Goal: Communication & Community: Answer question/provide support

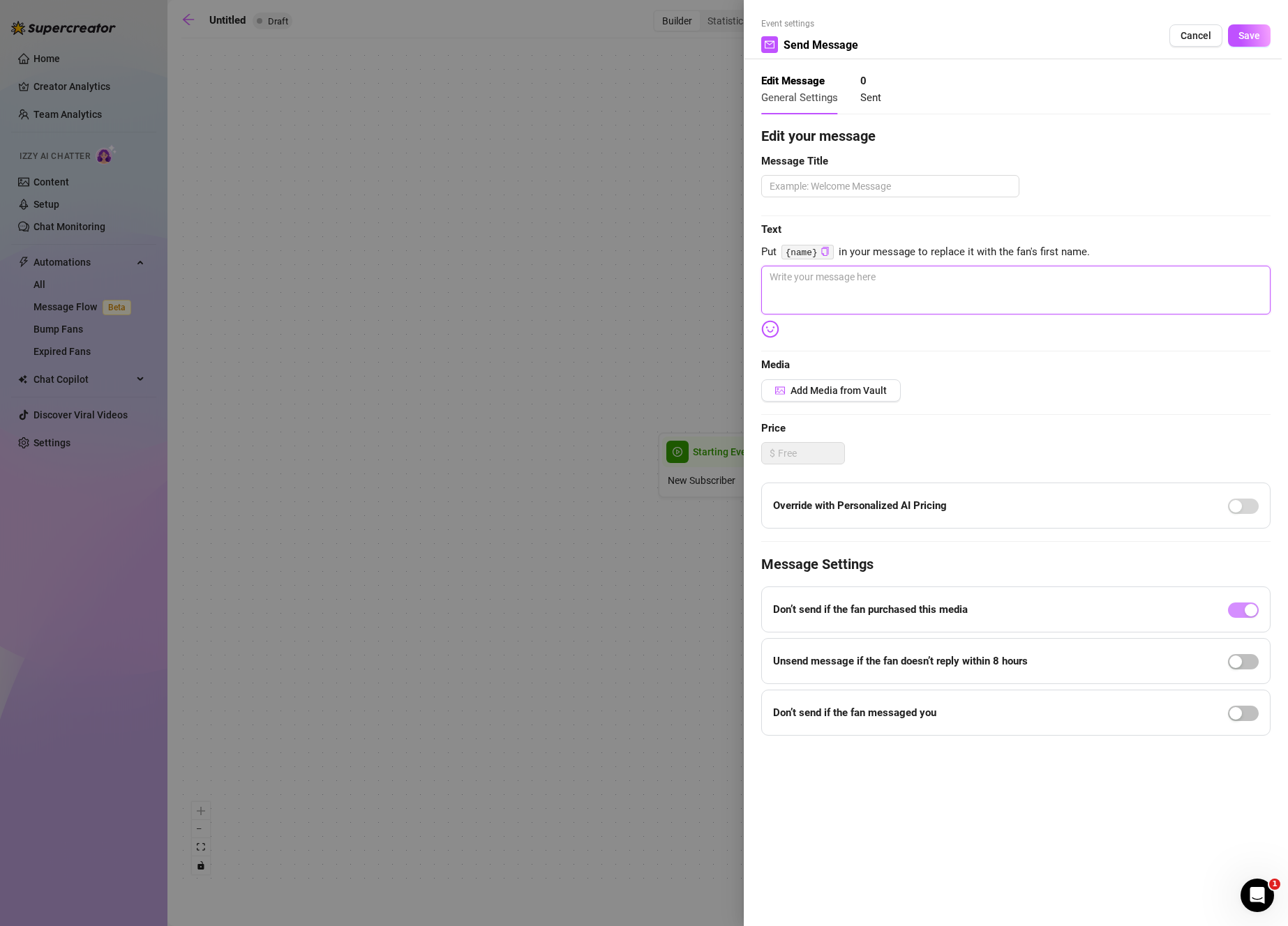
click at [1160, 287] on textarea at bounding box center [1015, 290] width 510 height 49
type textarea "i"
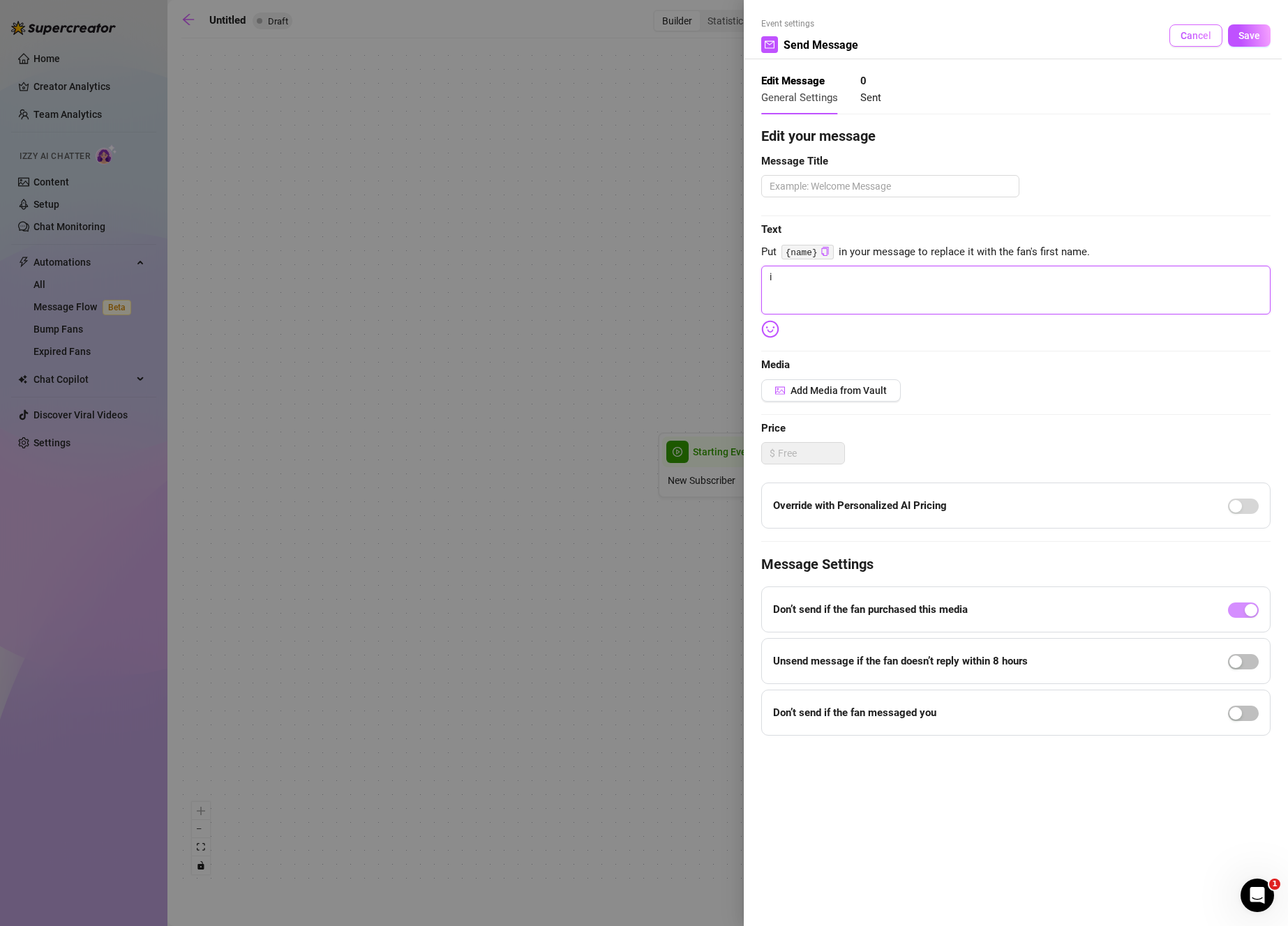
type textarea "i h"
type textarea "i ho"
type textarea "i hop"
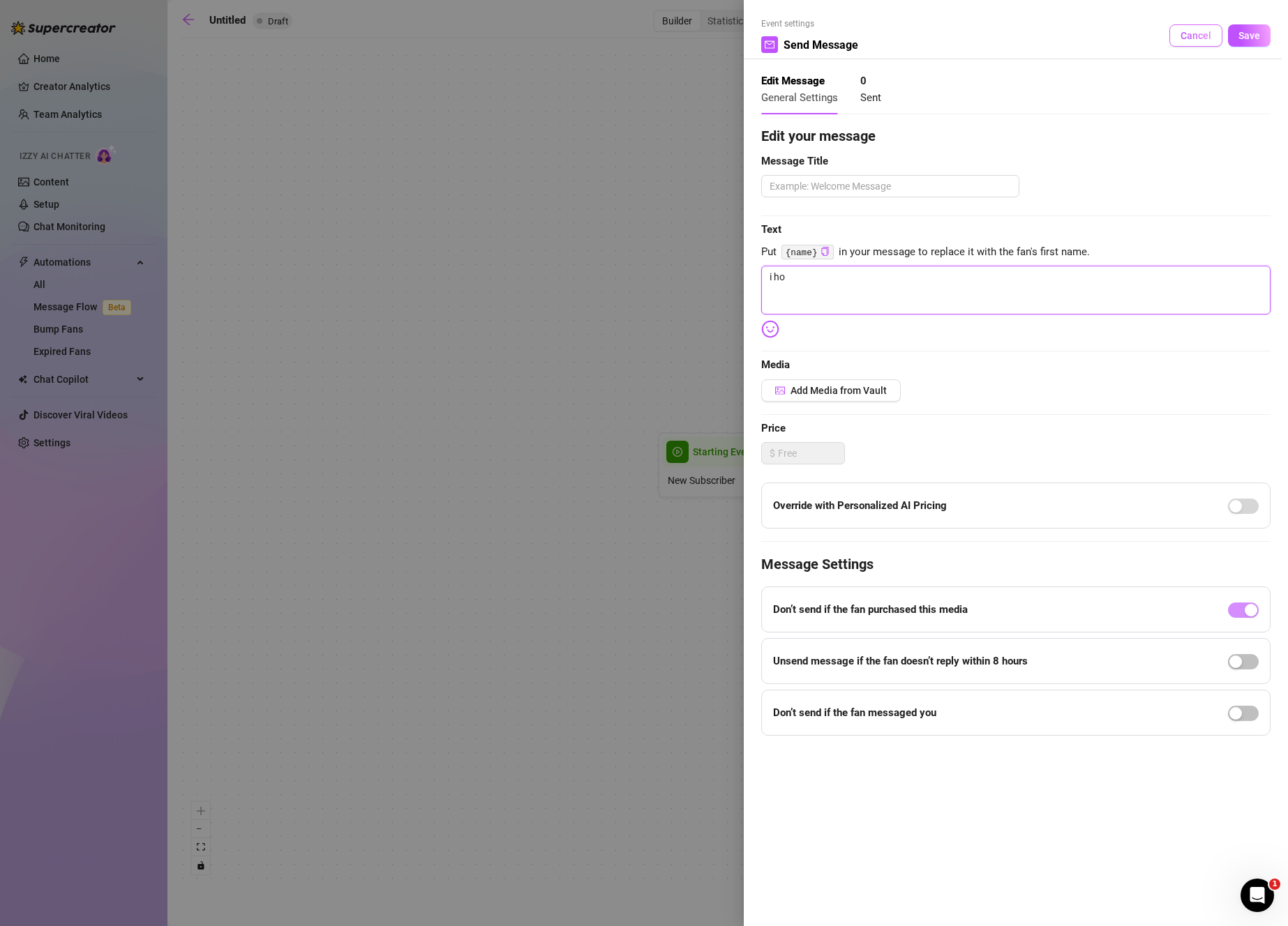
type textarea "i hop"
type textarea "i ho"
type textarea "i h"
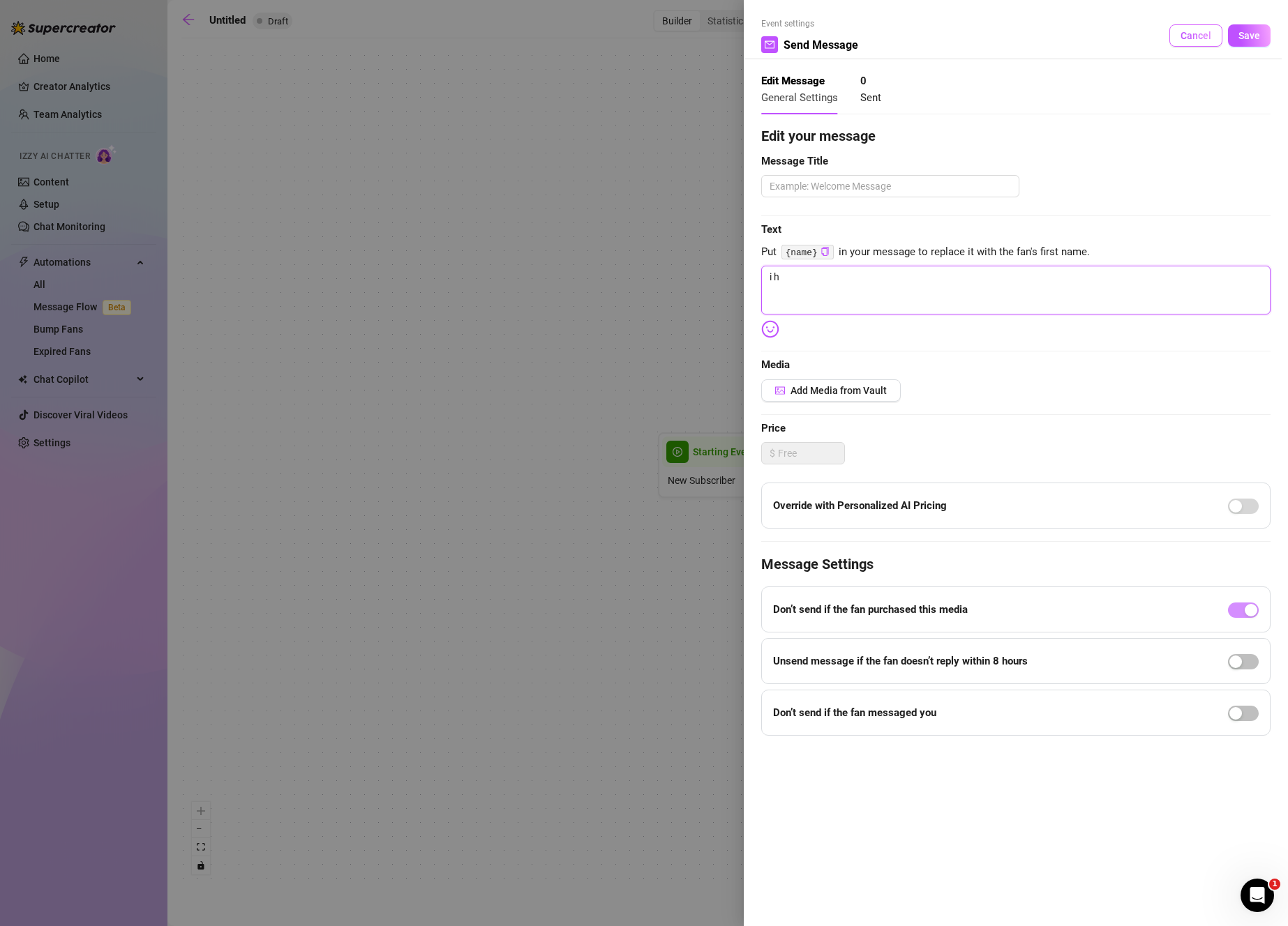
type textarea "i"
type textarea "Write your message here"
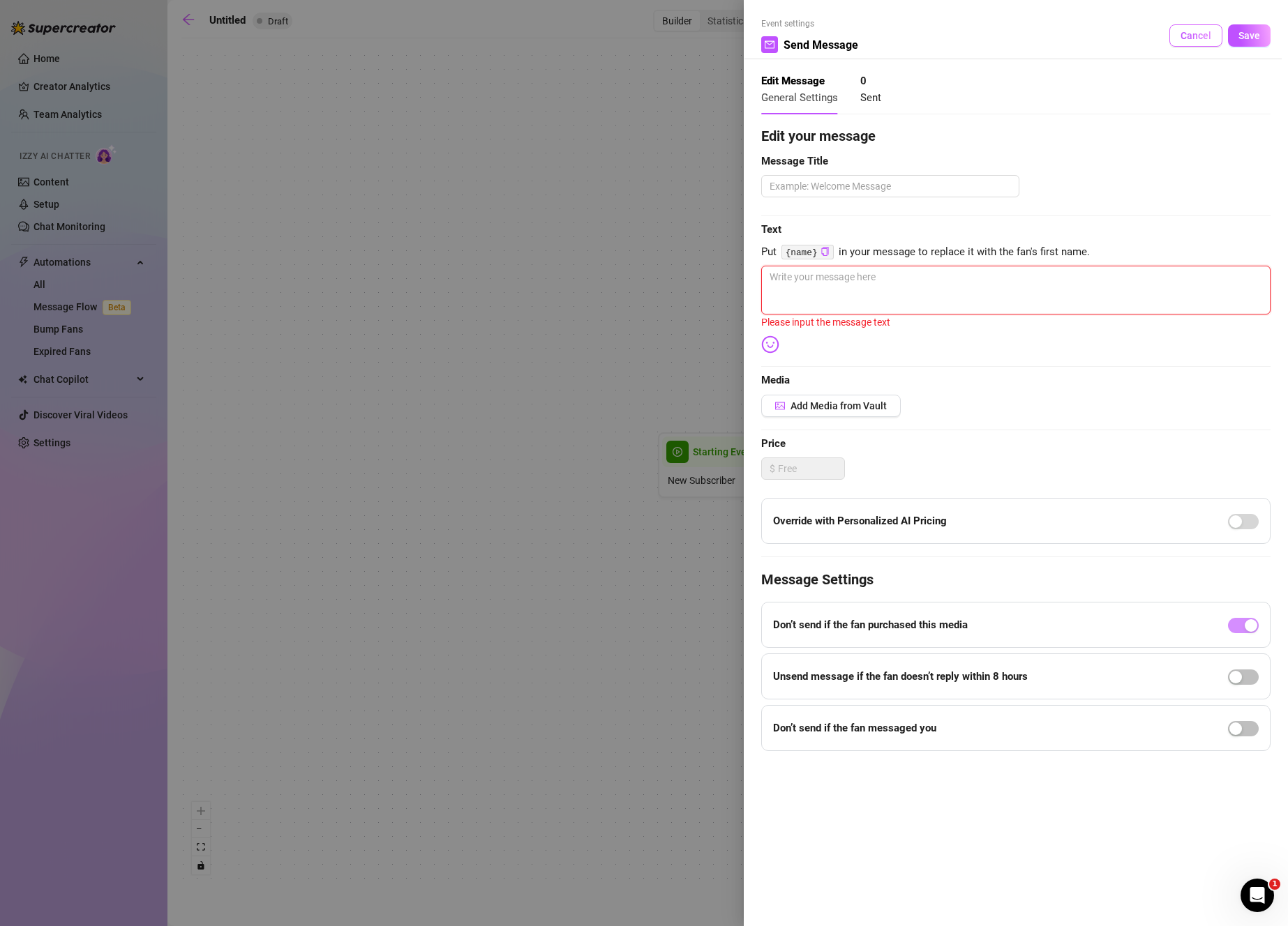
type textarea "I"
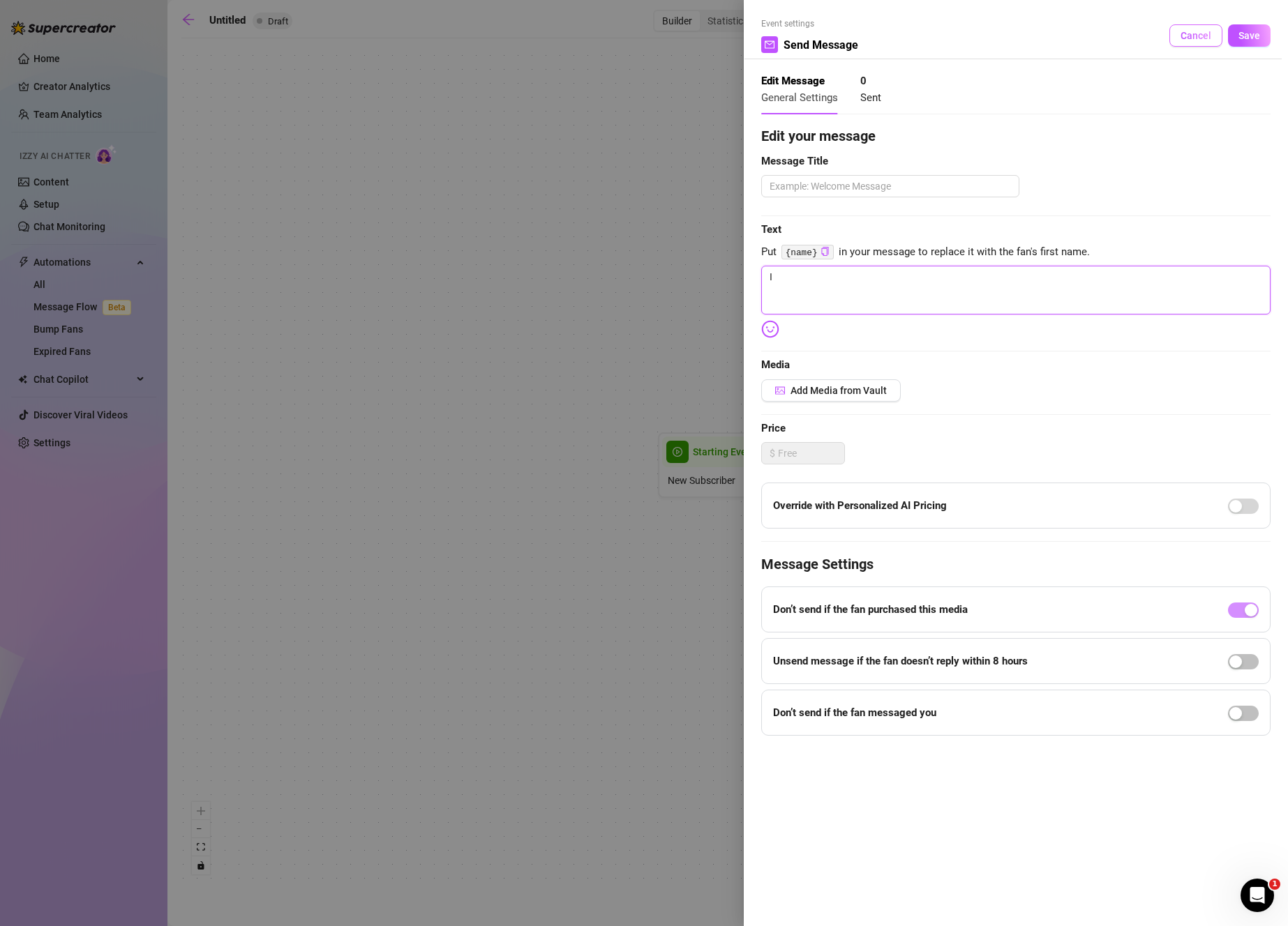
type textarea "I"
type textarea "I h"
type textarea "I ho"
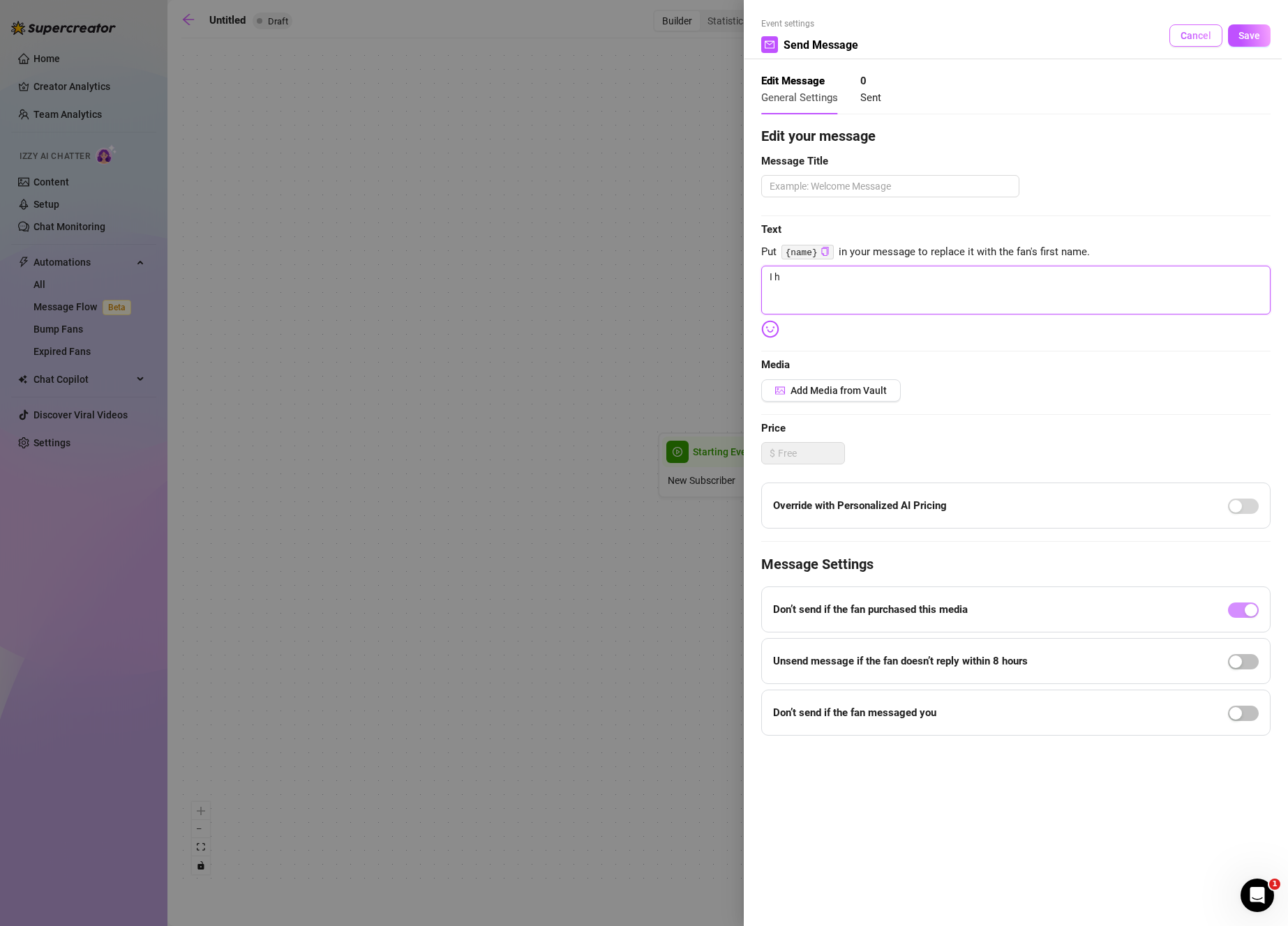
type textarea "I ho"
type textarea "I hop"
type textarea "I hope"
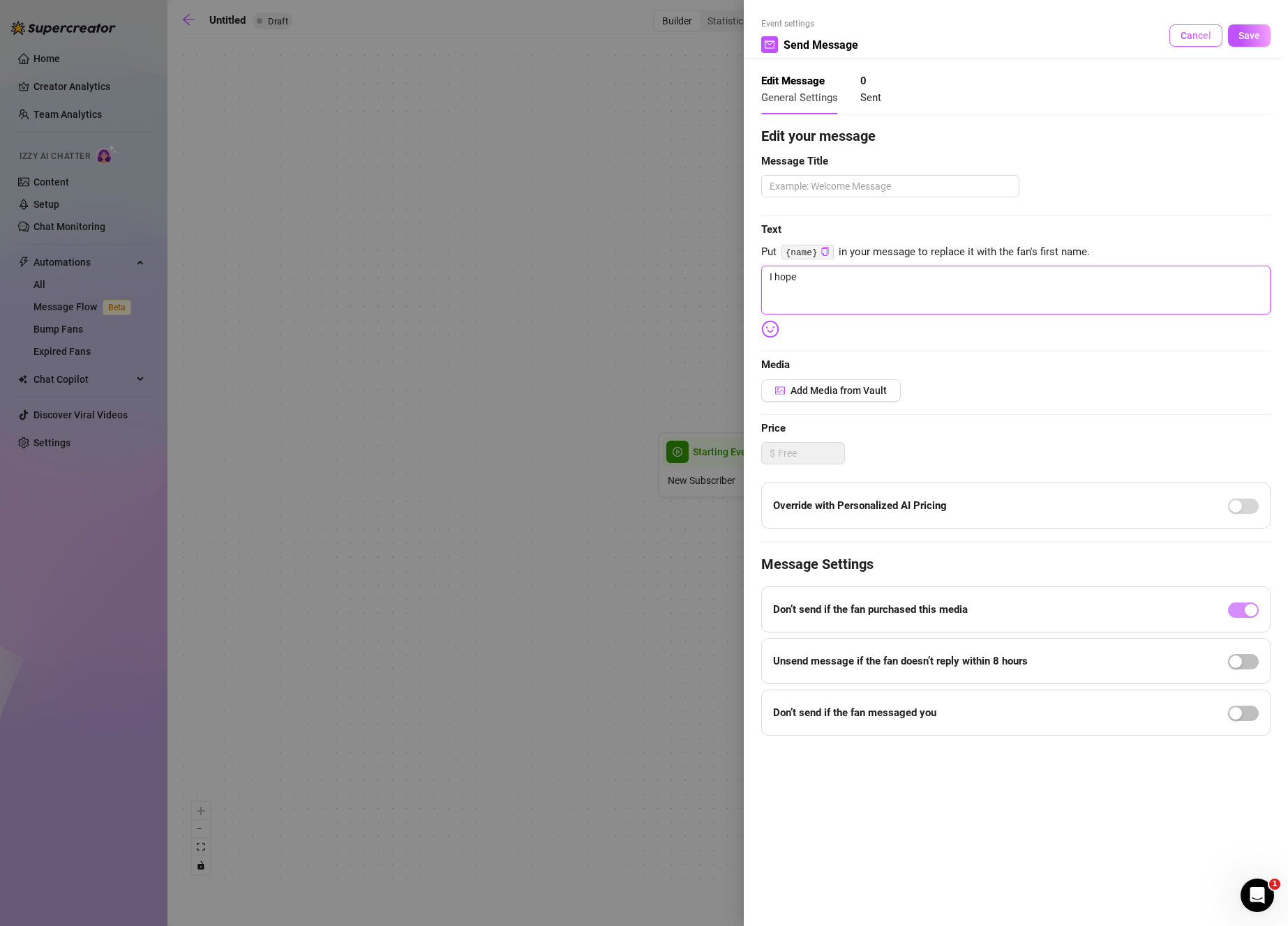
type textarea "I hope"
type textarea "I hope y"
type textarea "I hope yo"
type textarea "I hope you"
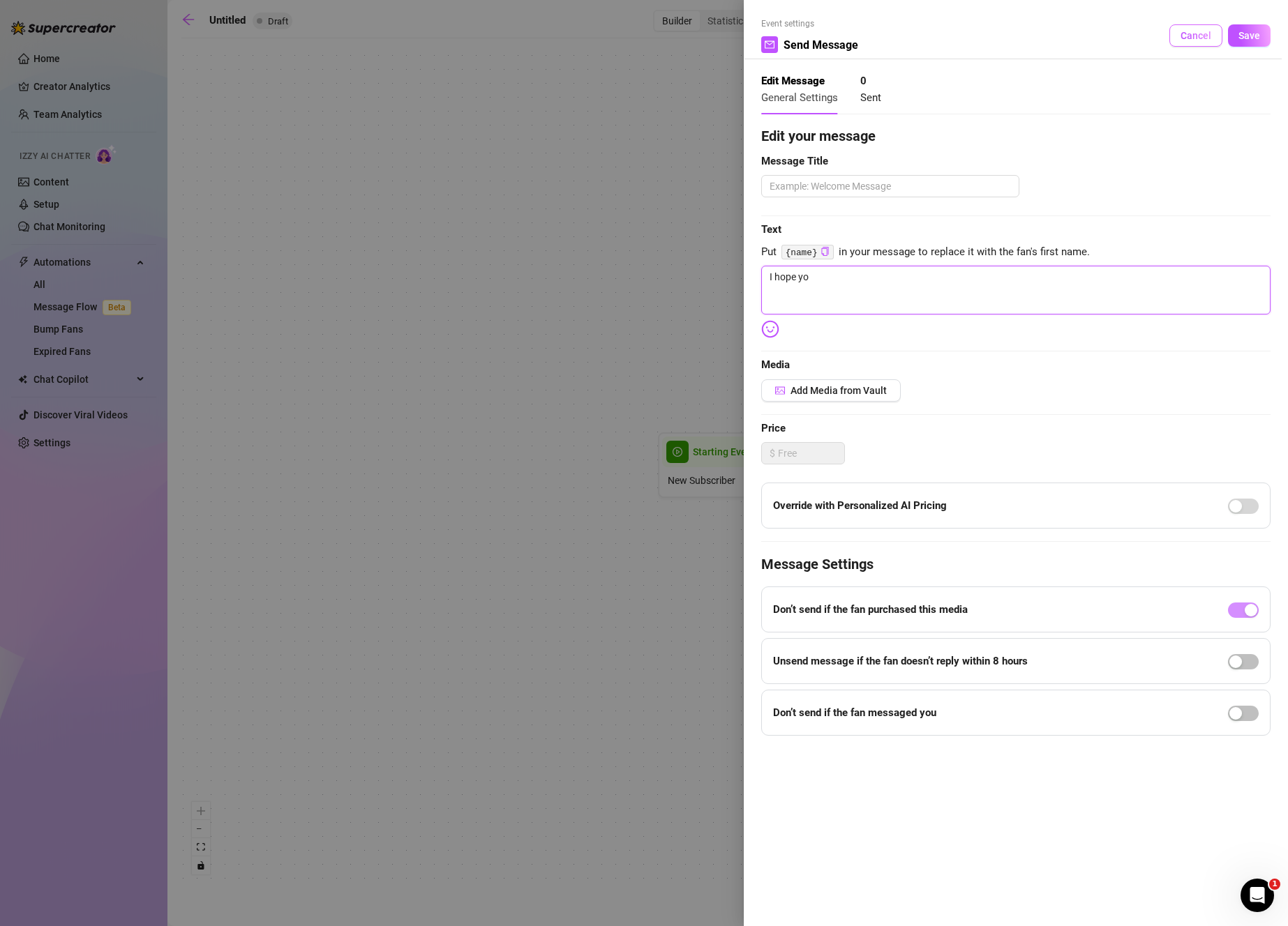
type textarea "I hope you"
type textarea "I hope you l"
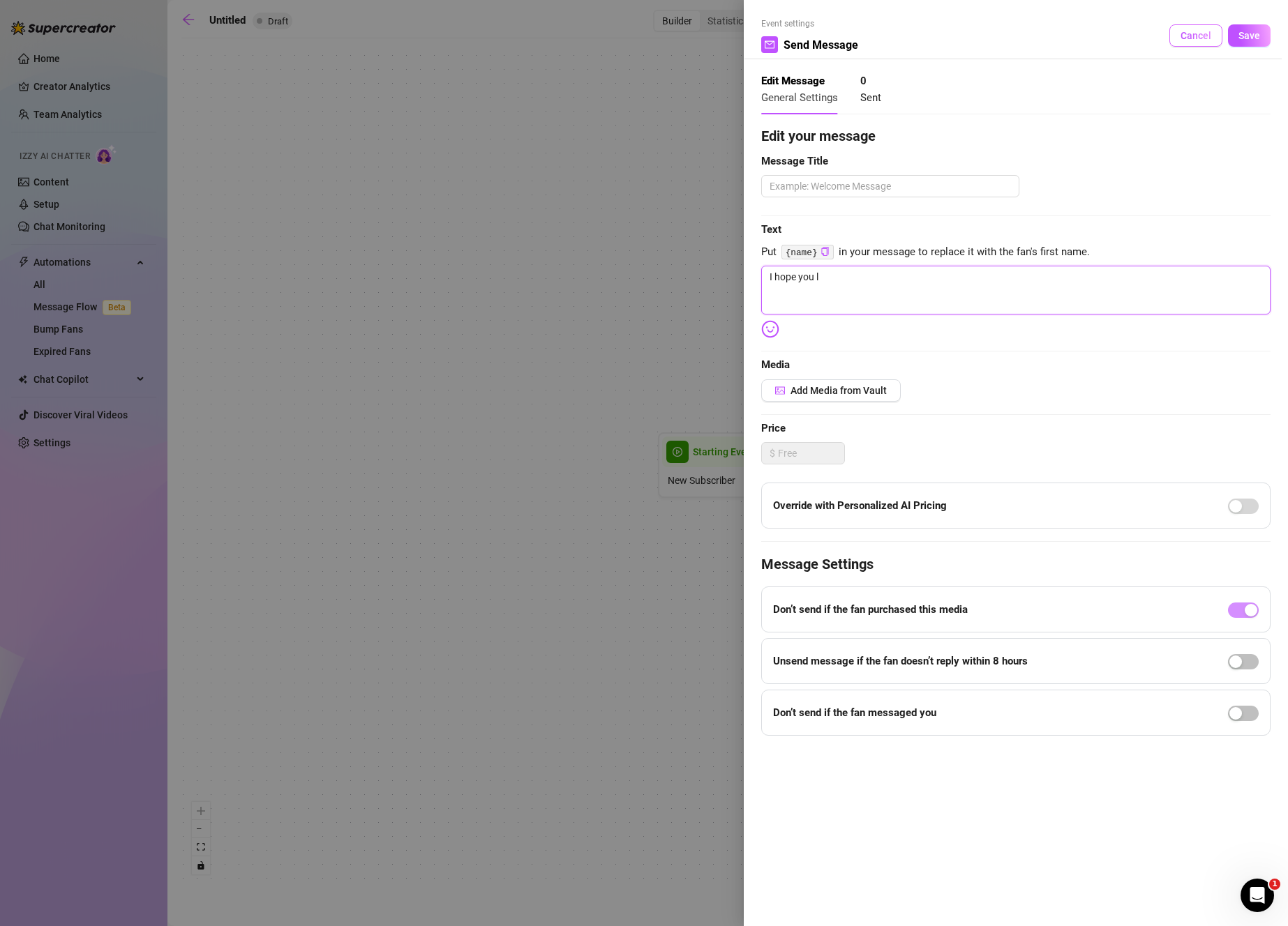
type textarea "I hope you li"
type textarea "I hope you lik"
type textarea "I hope you like"
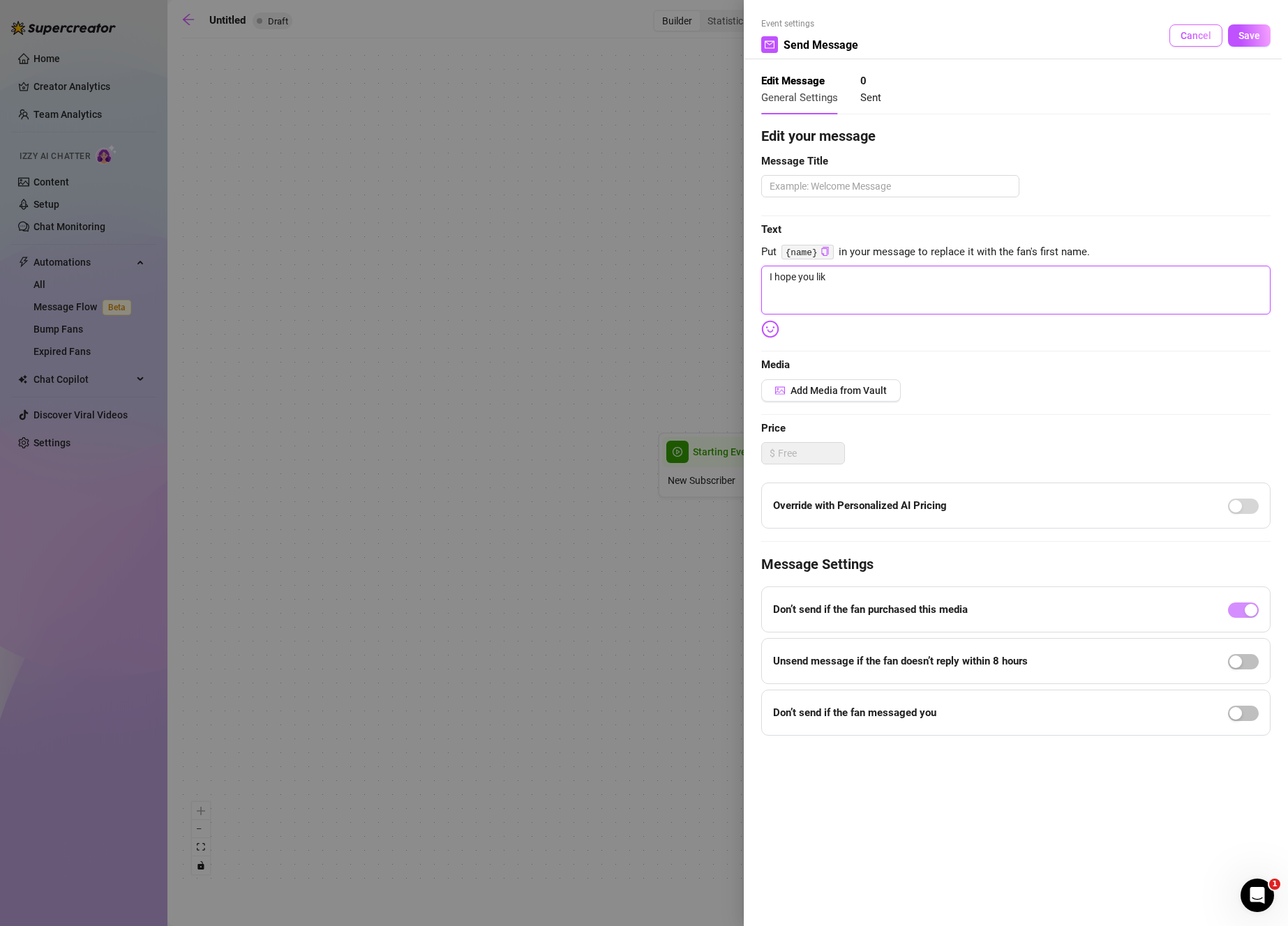
type textarea "I hope you like"
type textarea "I hope you liked"
type textarea "I hope you liked i"
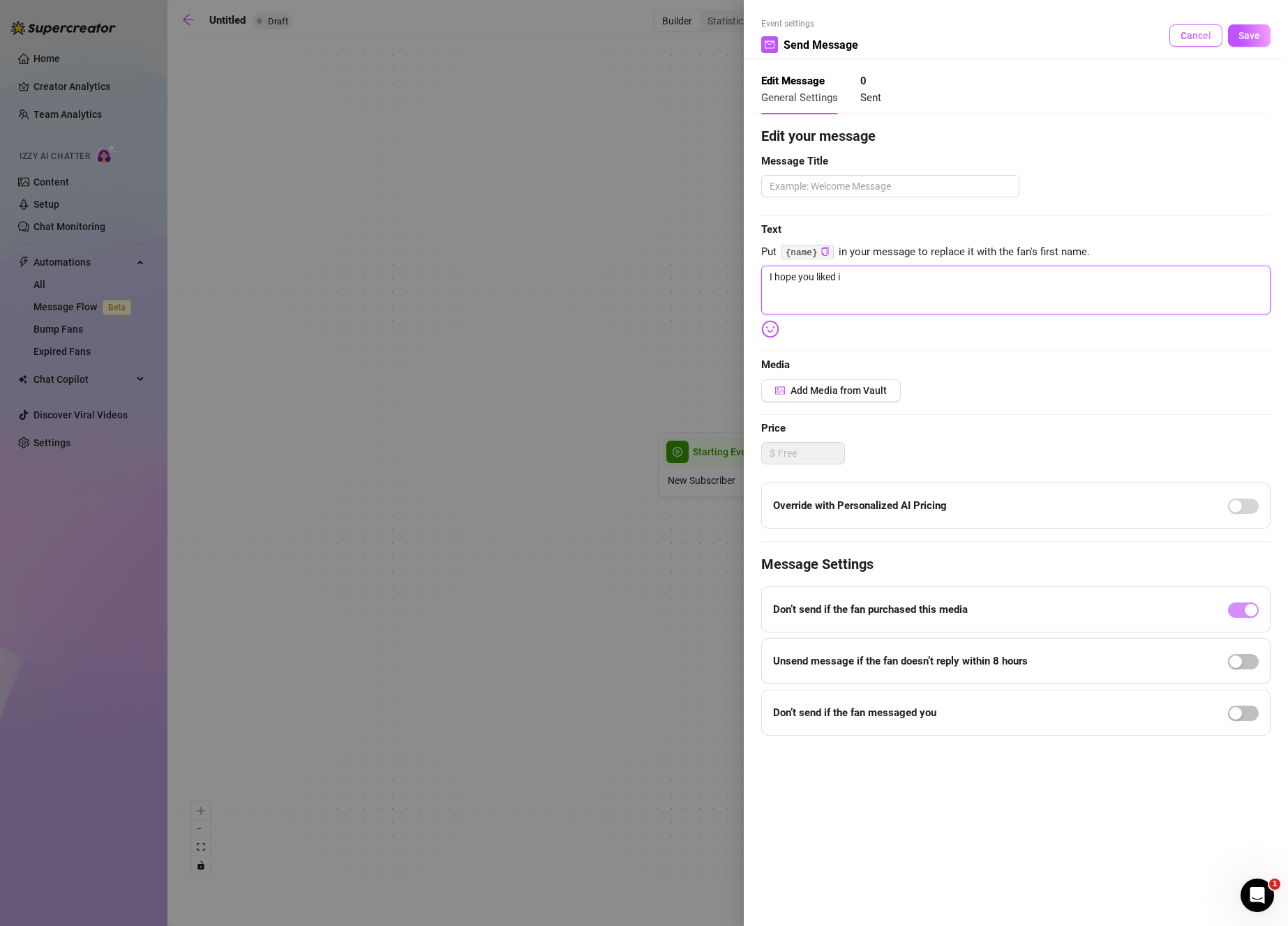
type textarea "I hope you liked it"
click at [769, 332] on img at bounding box center [770, 329] width 18 height 18
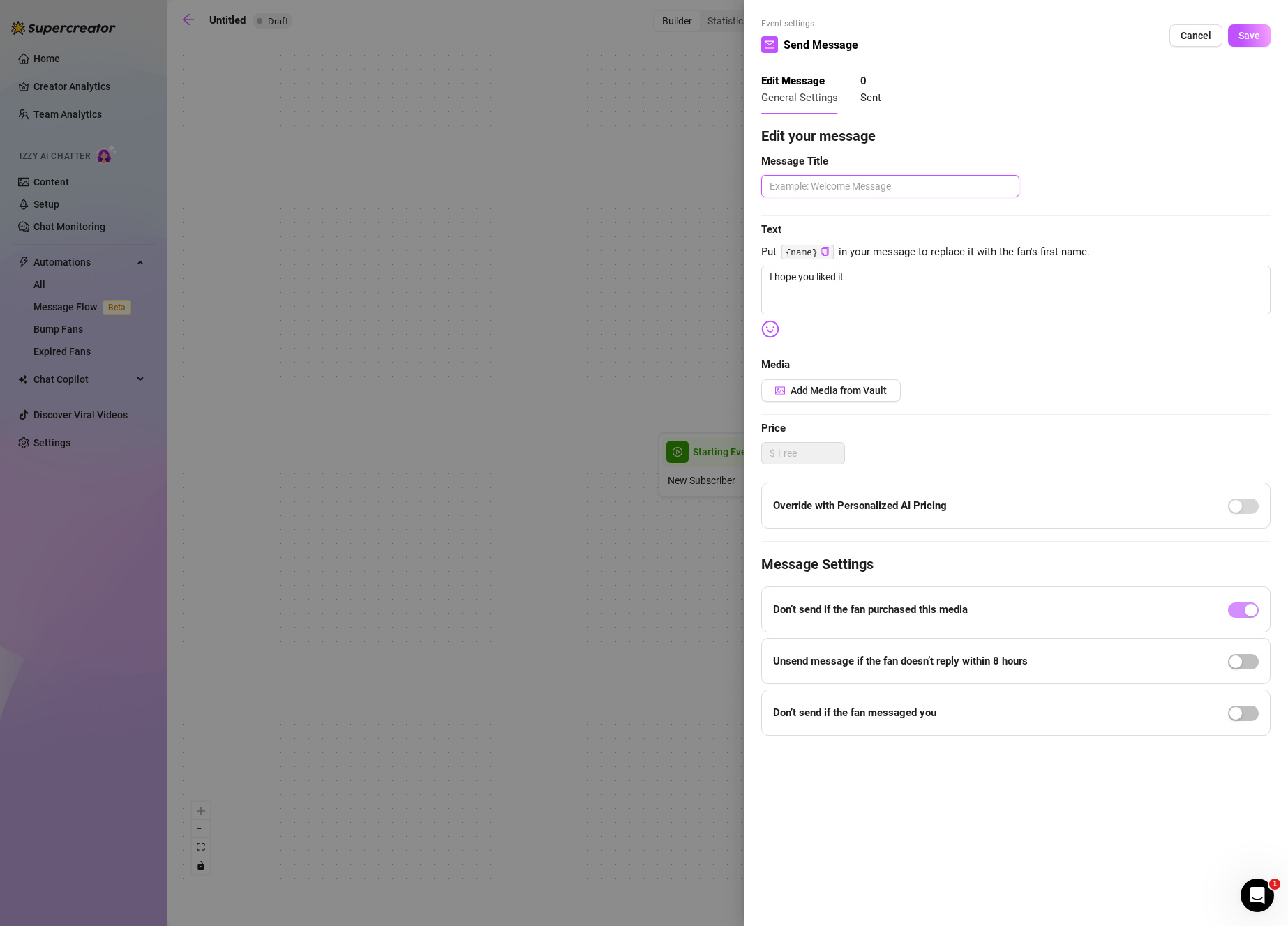
click at [893, 181] on textarea at bounding box center [890, 186] width 258 height 22
drag, startPoint x: 880, startPoint y: 287, endPoint x: 491, endPoint y: 254, distance: 390.4
click at [491, 254] on div "Event settings Send Message Cancel Save Edit Message General Settings 0 Sent Ed…" at bounding box center [644, 463] width 1288 height 926
type textarea "s"
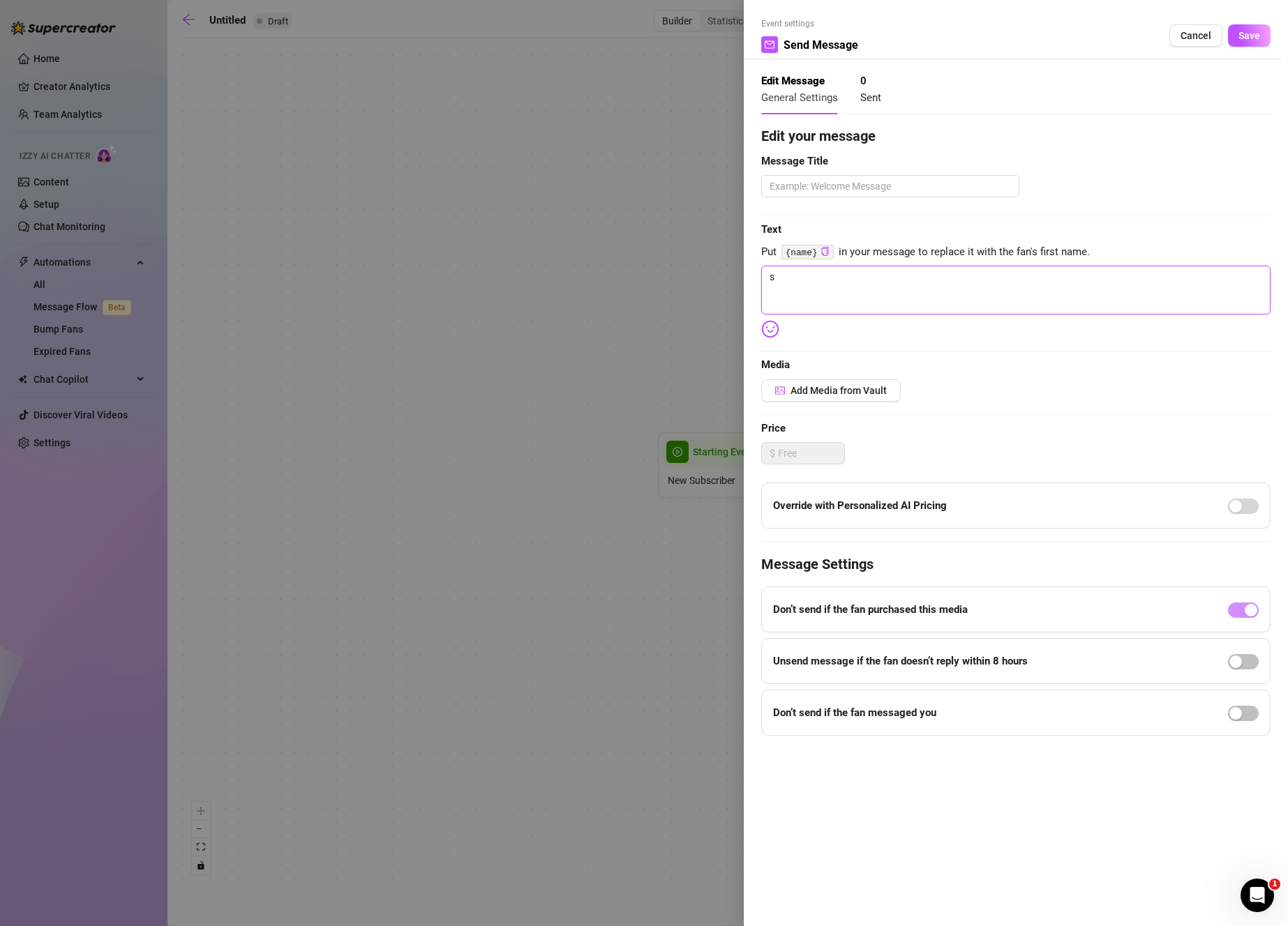
type textarea "so"
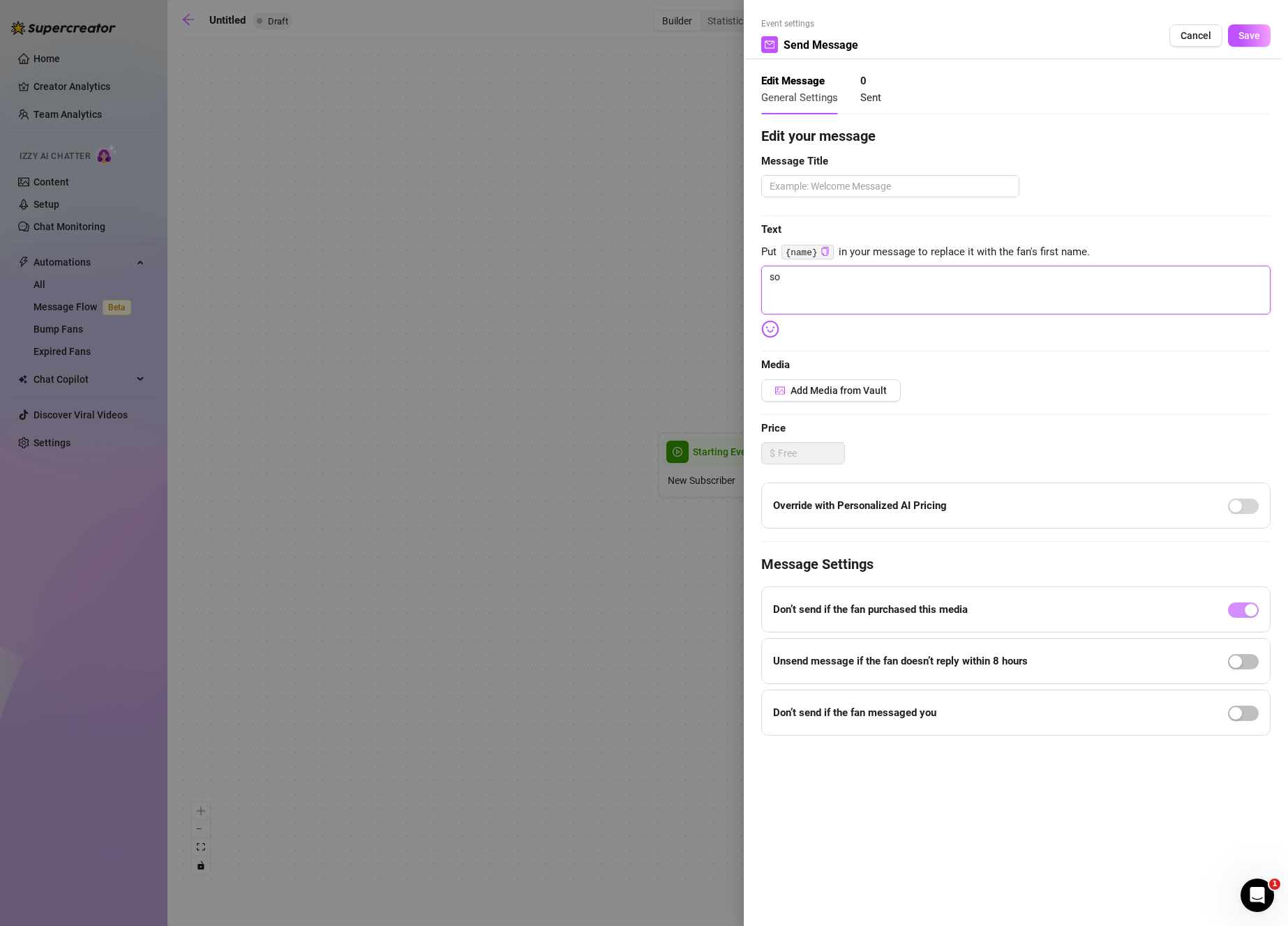
type textarea "so"
type textarea "s"
type textarea "Write your message here"
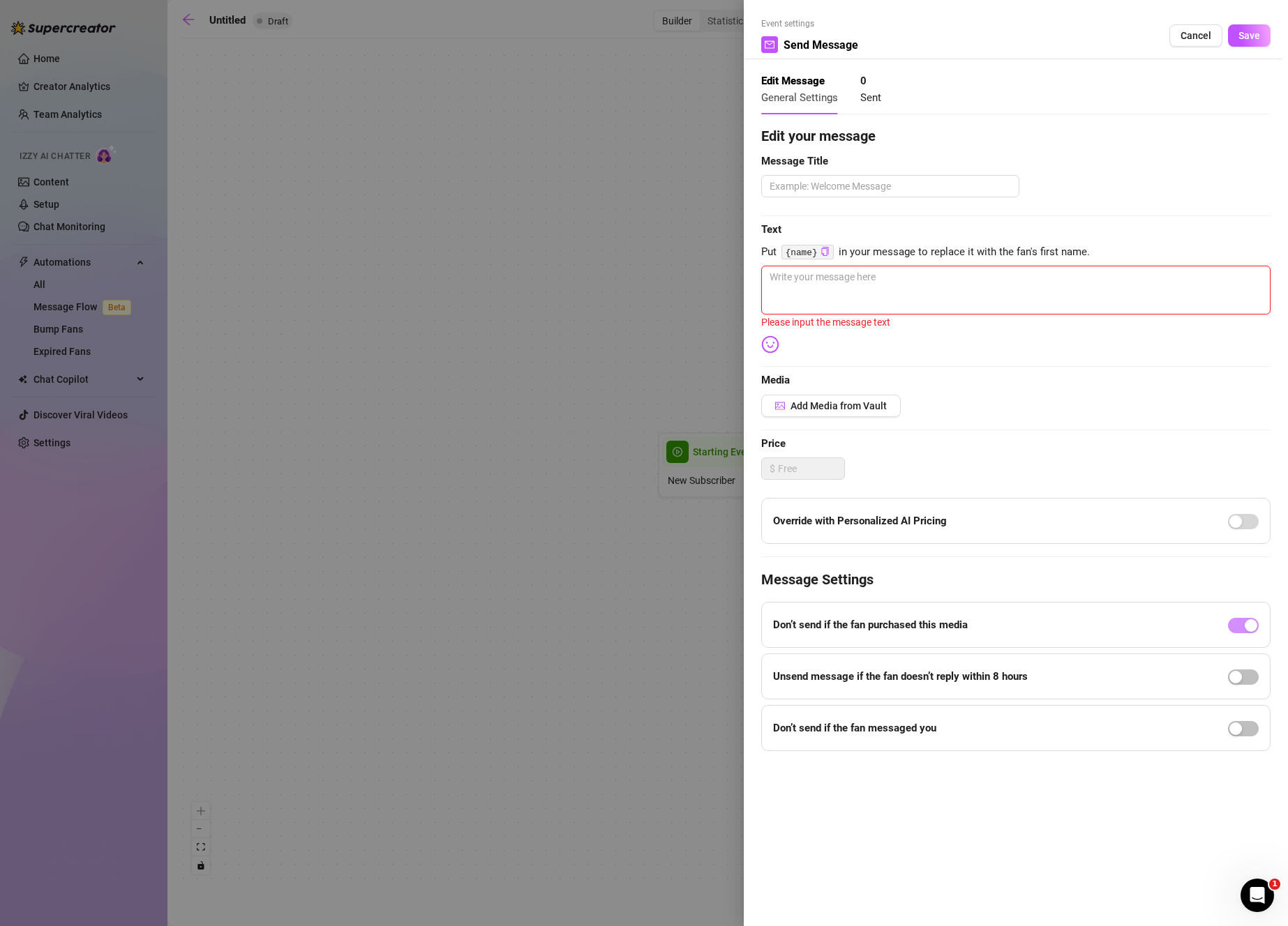
type textarea "w"
type textarea "wh"
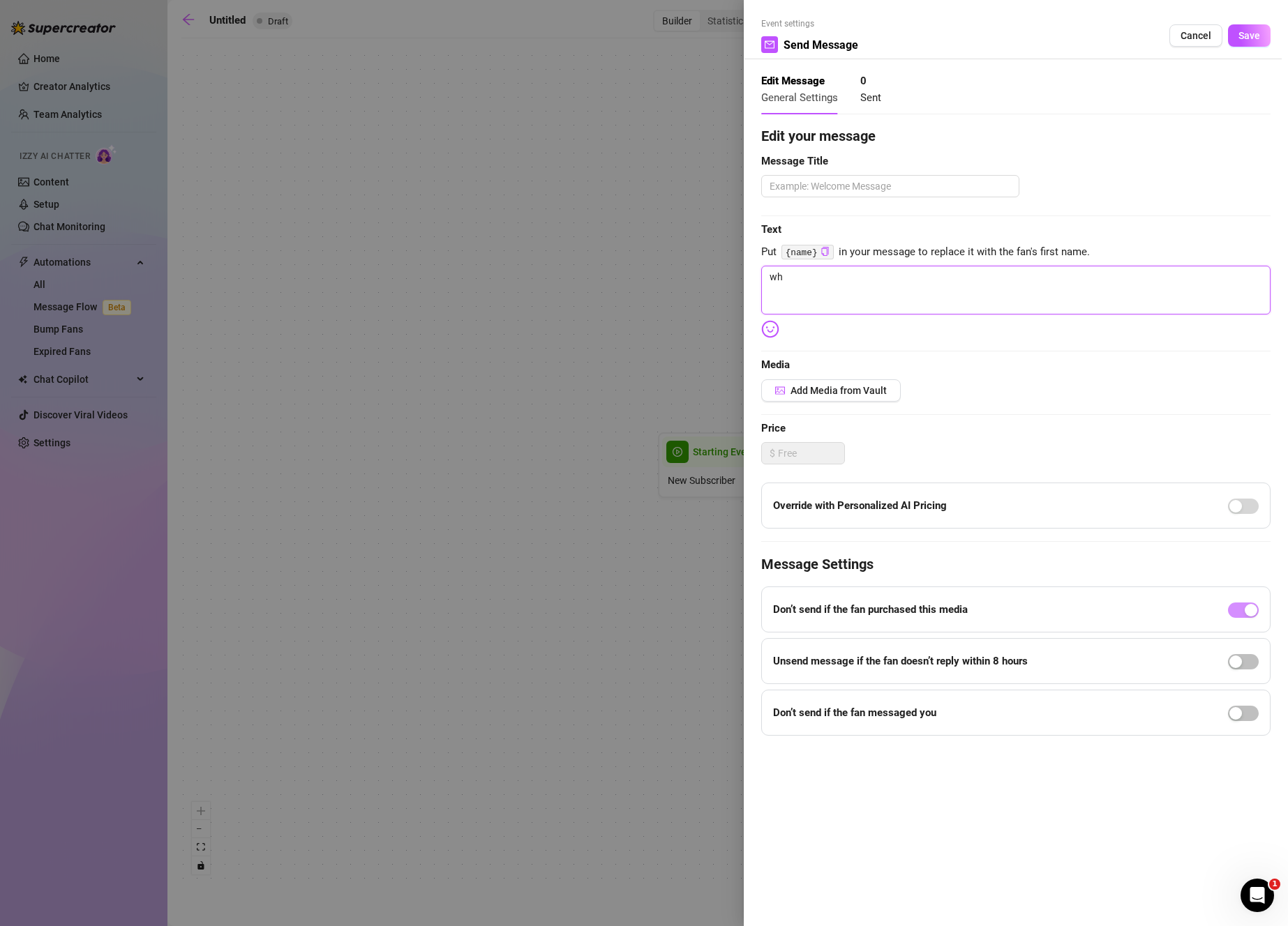
type textarea "wha"
type textarea "what"
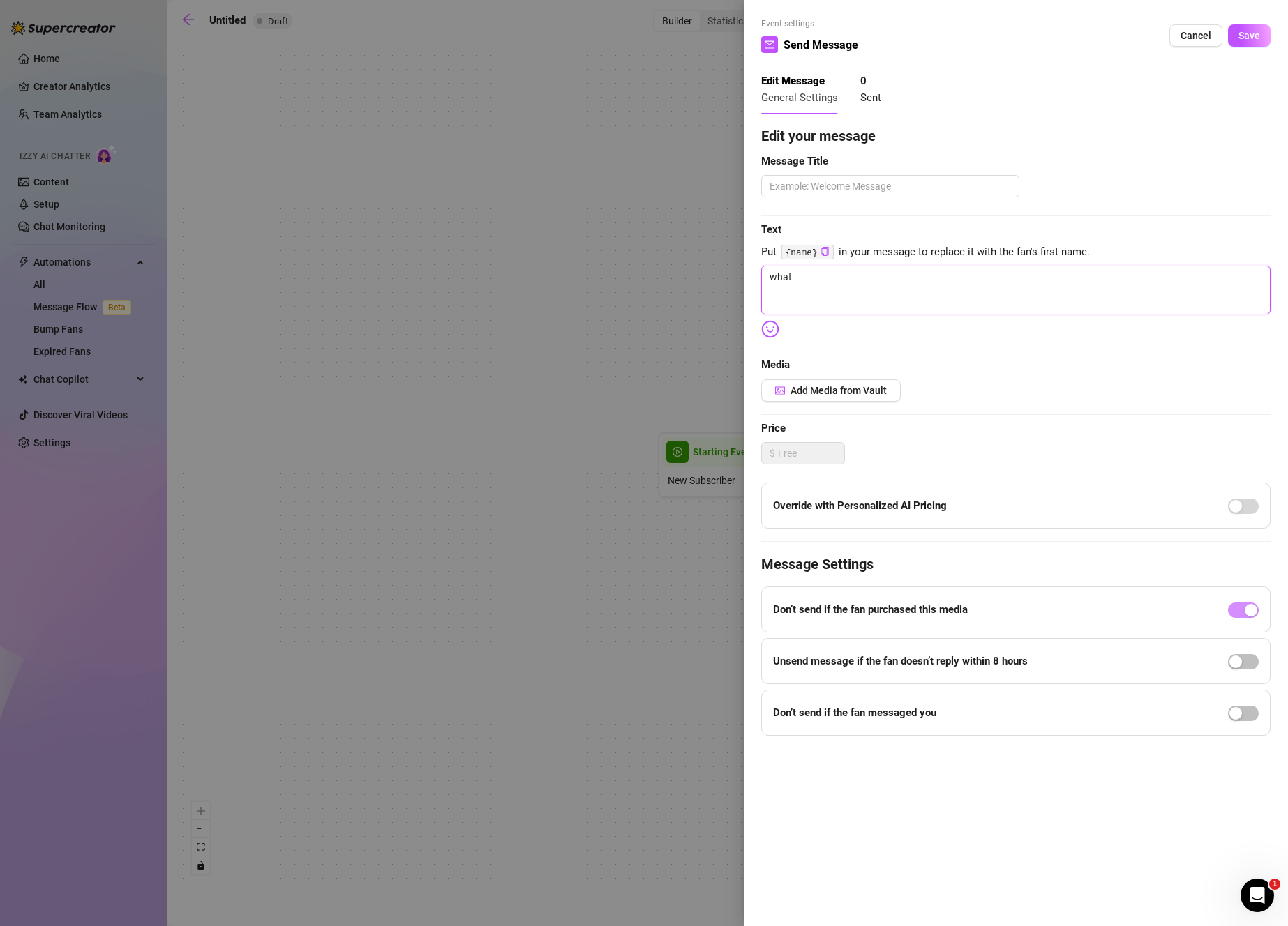
type textarea "what"
type textarea "what d"
type textarea "what di"
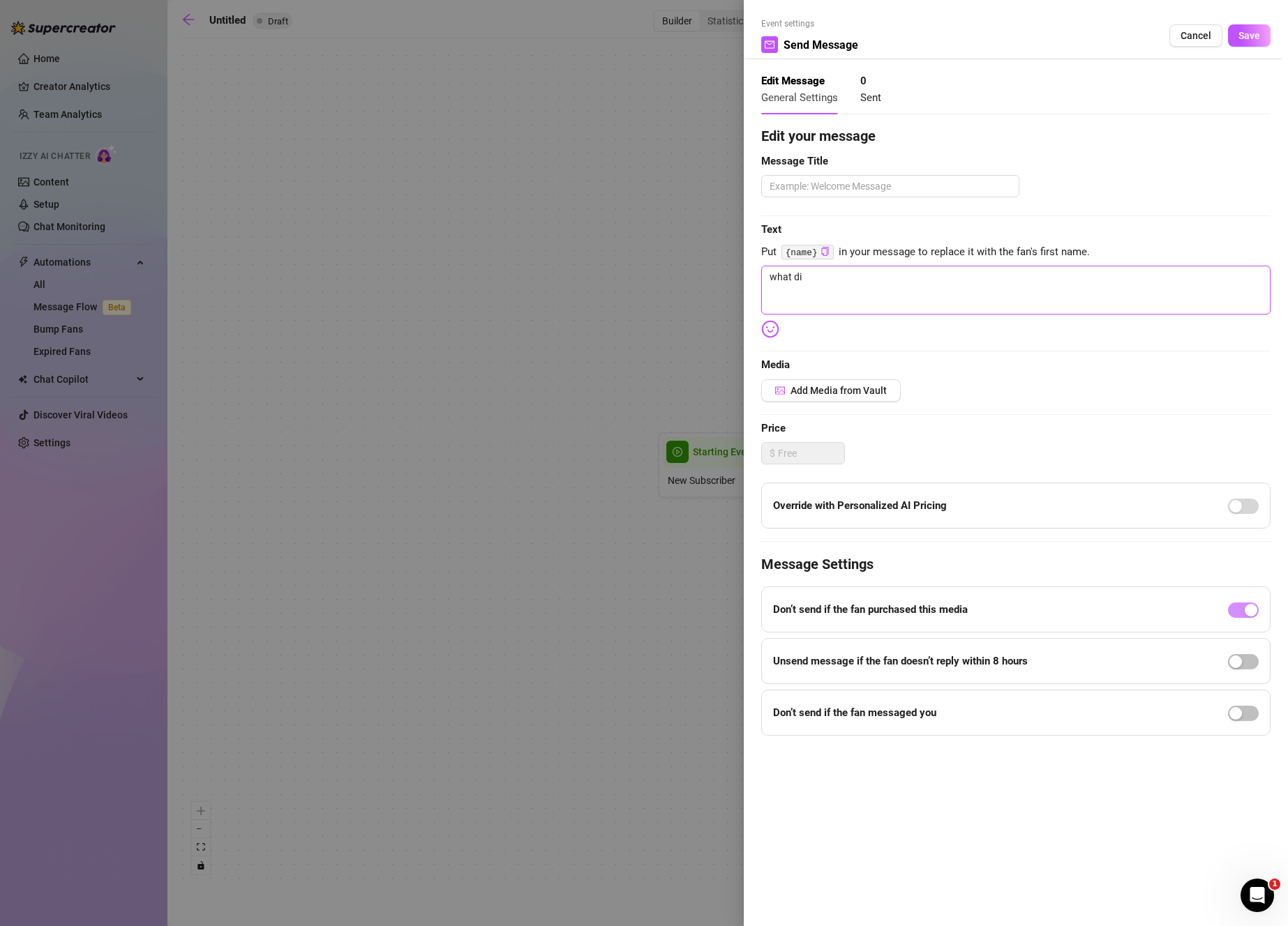
type textarea "what did"
type textarea "what did y"
type textarea "what did yo"
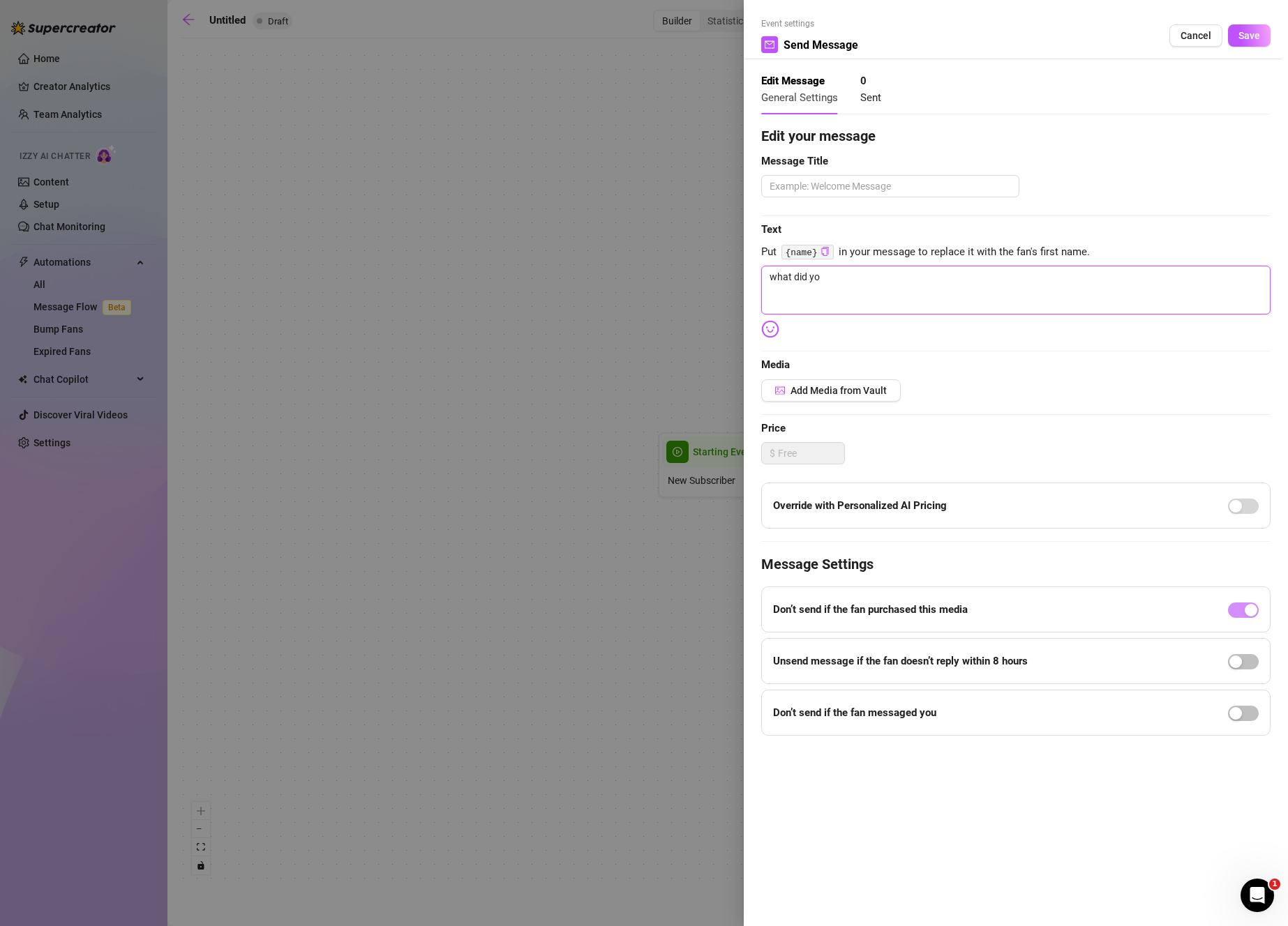
type textarea "what did you"
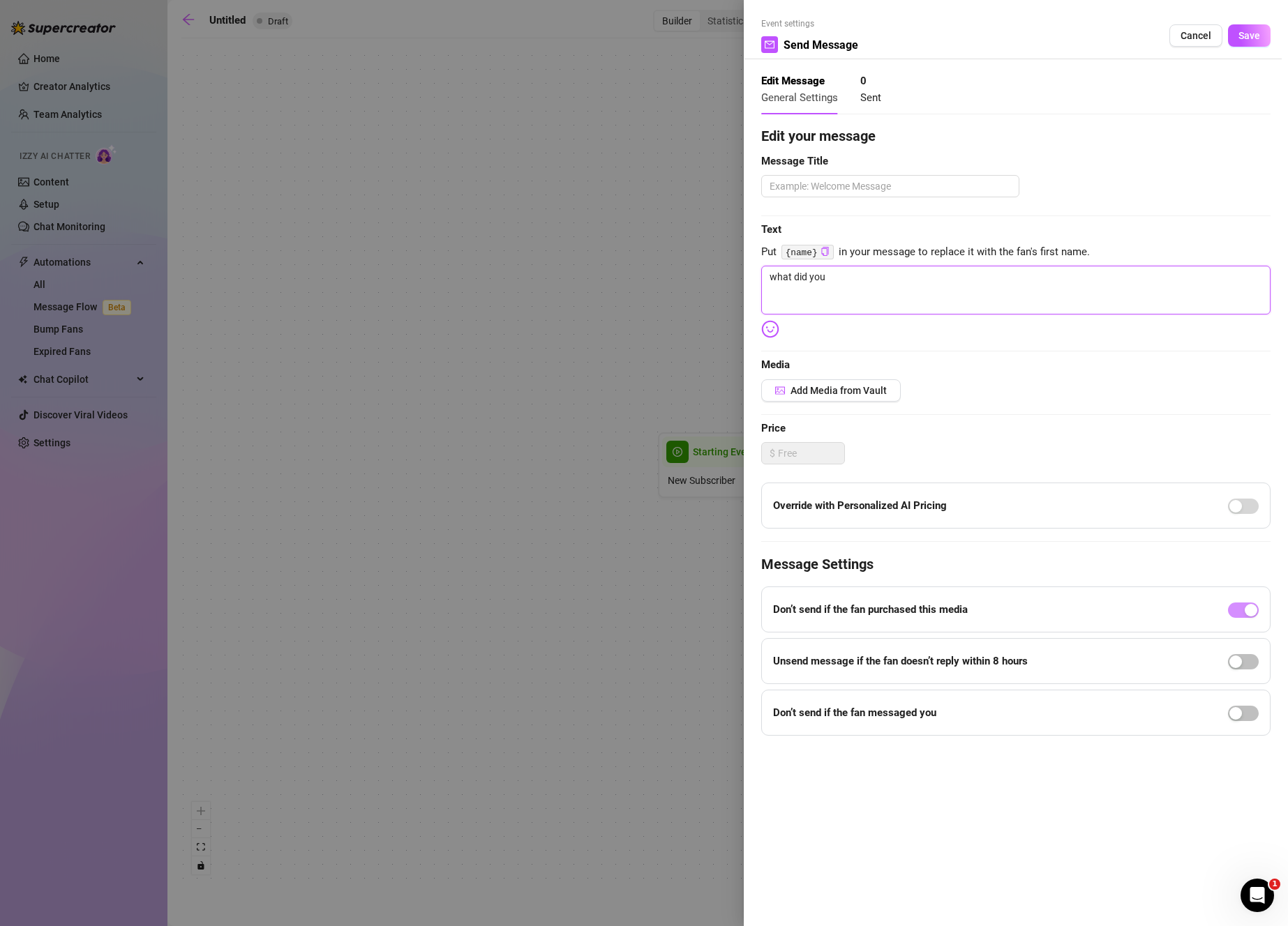
type textarea "what did yo"
type textarea "what did y"
type textarea "what did"
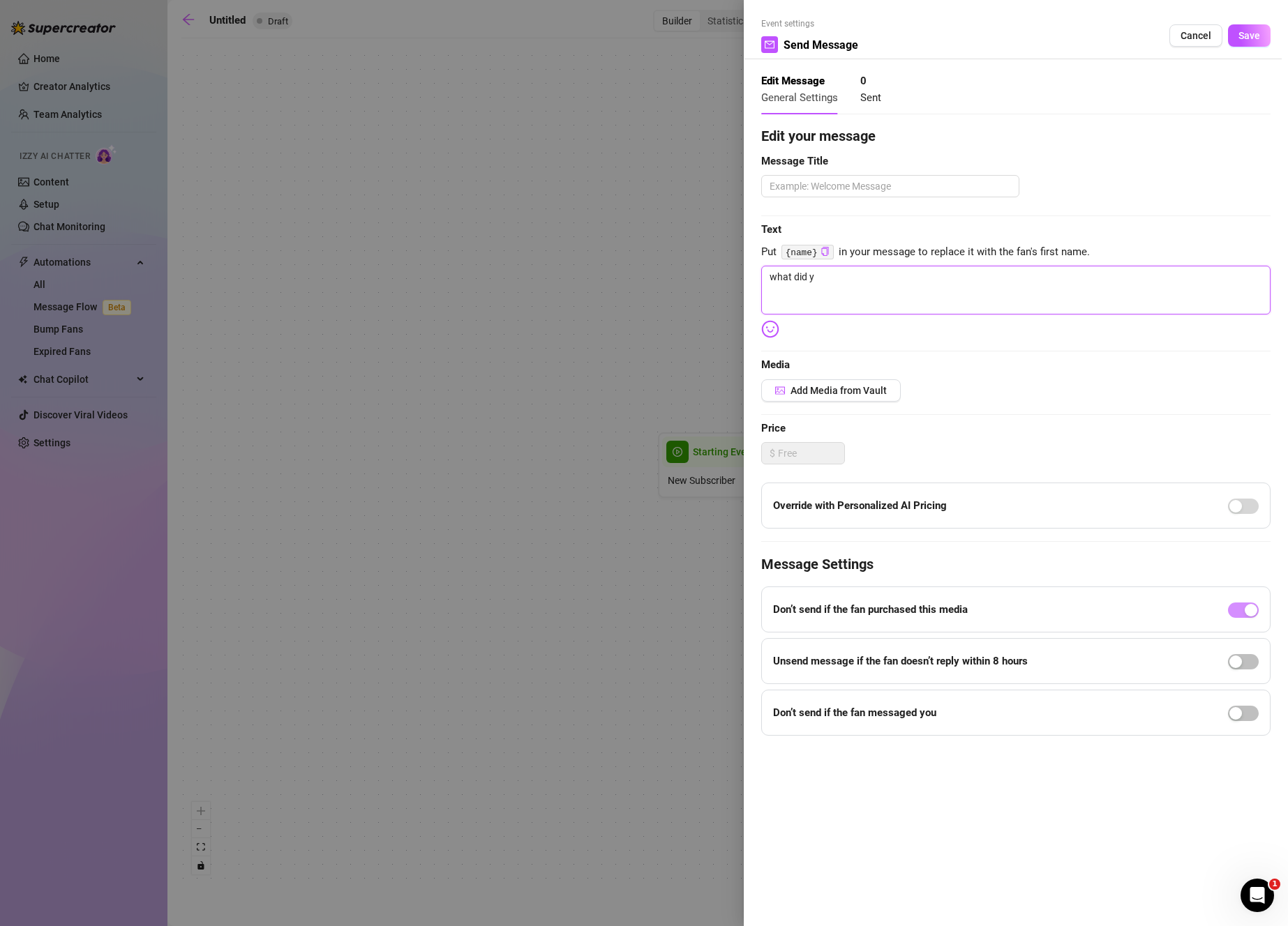
type textarea "what did"
type textarea "what di"
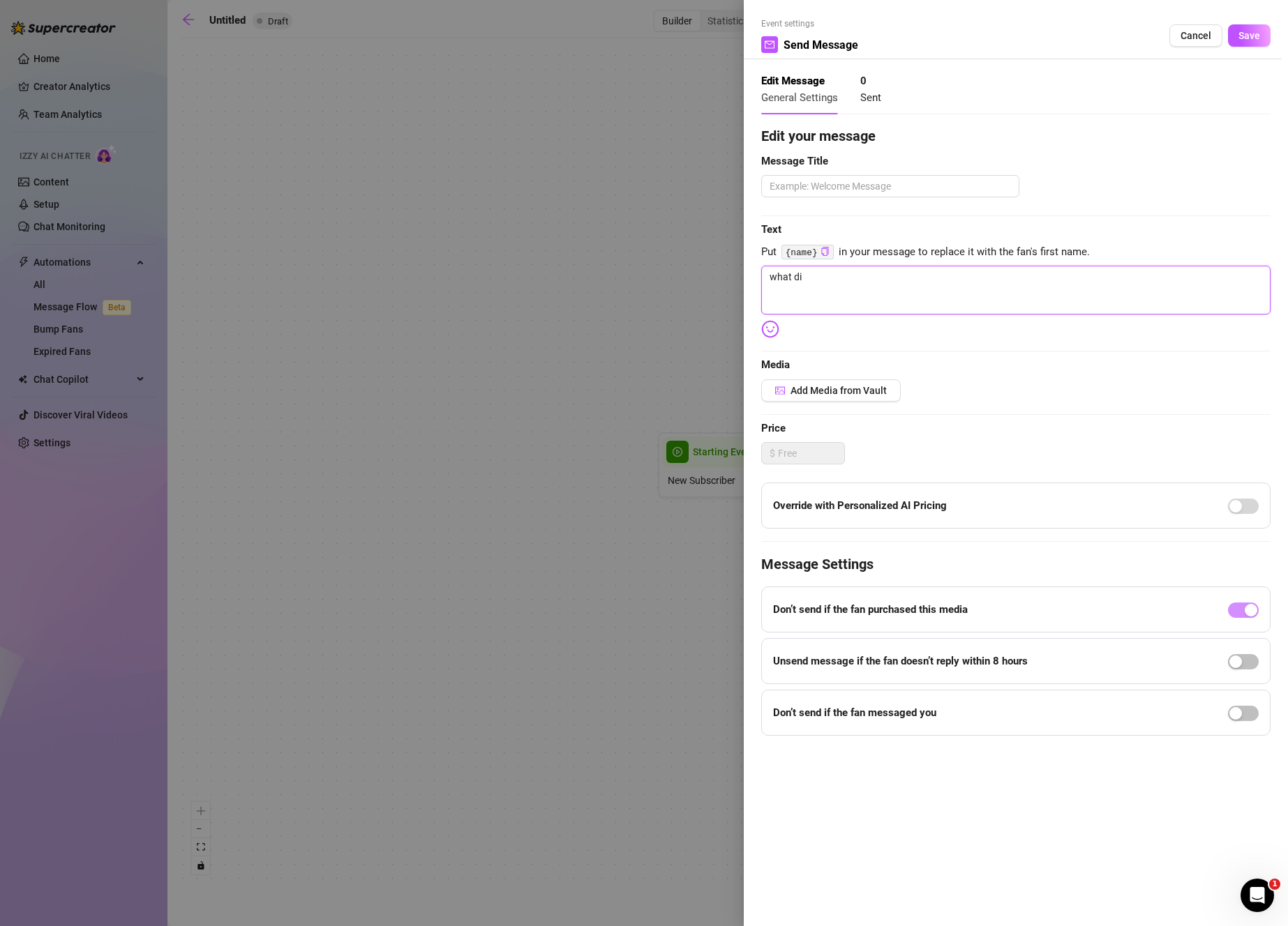
type textarea "what d"
type textarea "what"
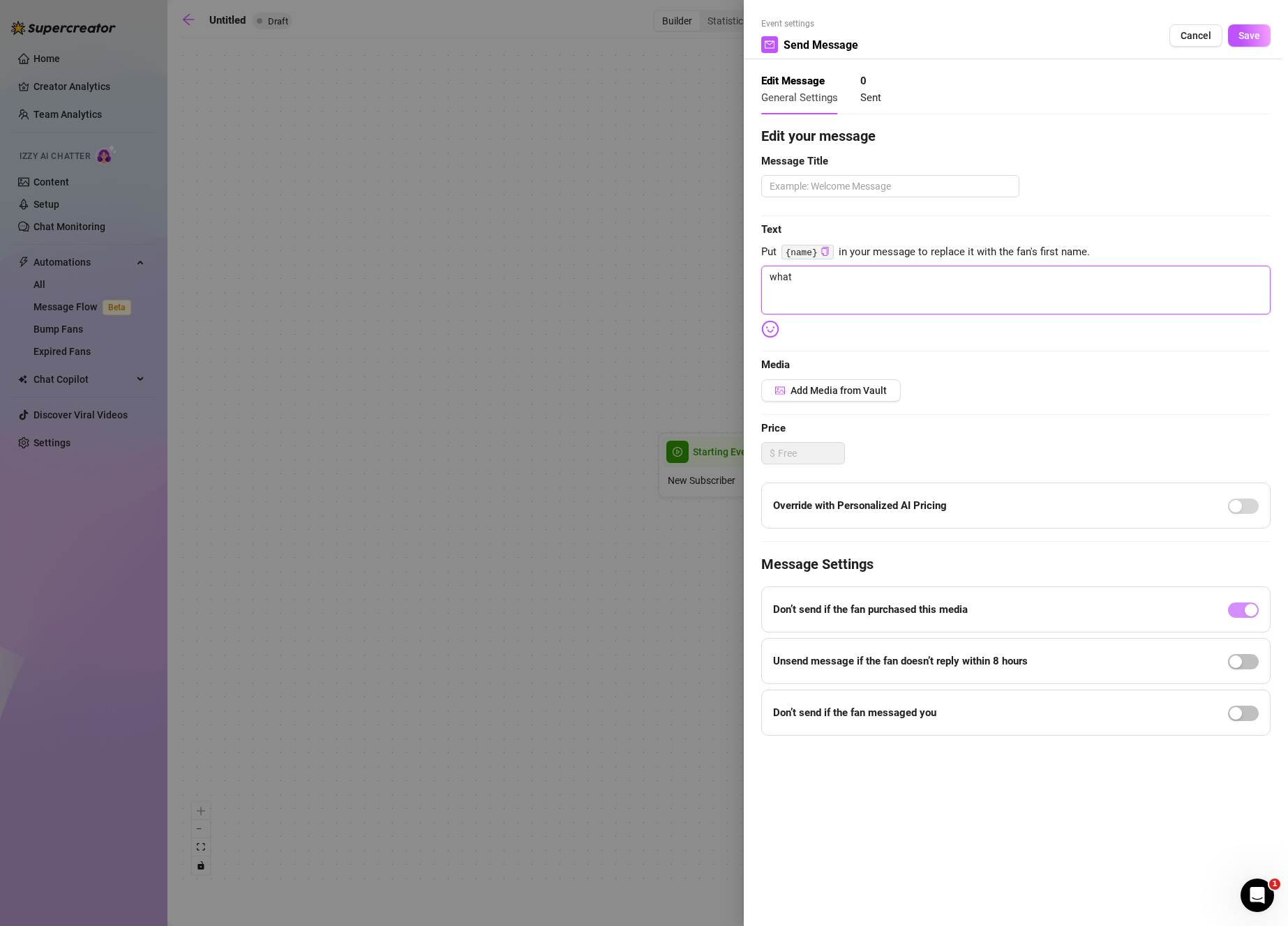
type textarea "what"
type textarea "wha"
type textarea "wh"
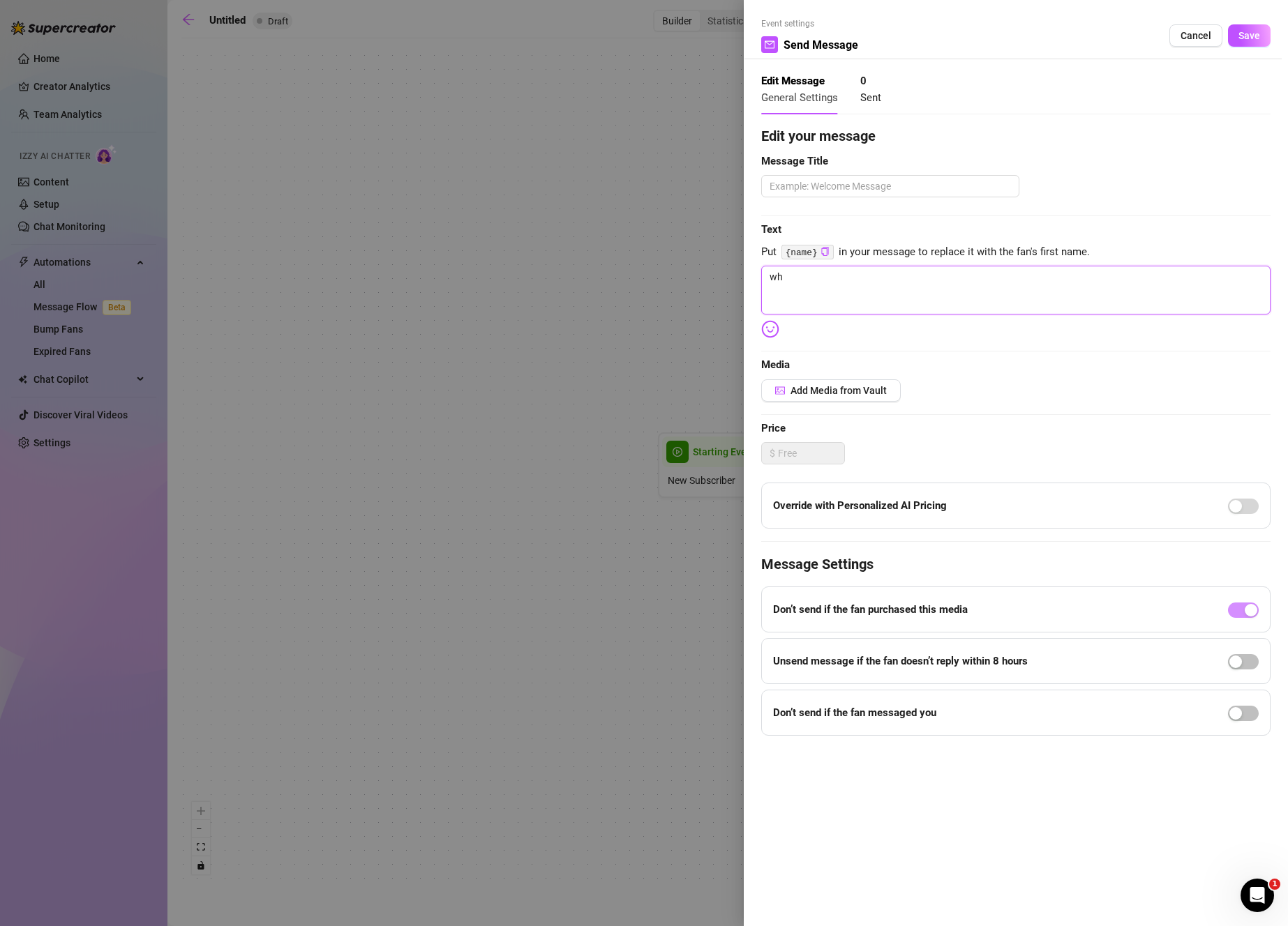
type textarea "w"
type textarea "Write your message here"
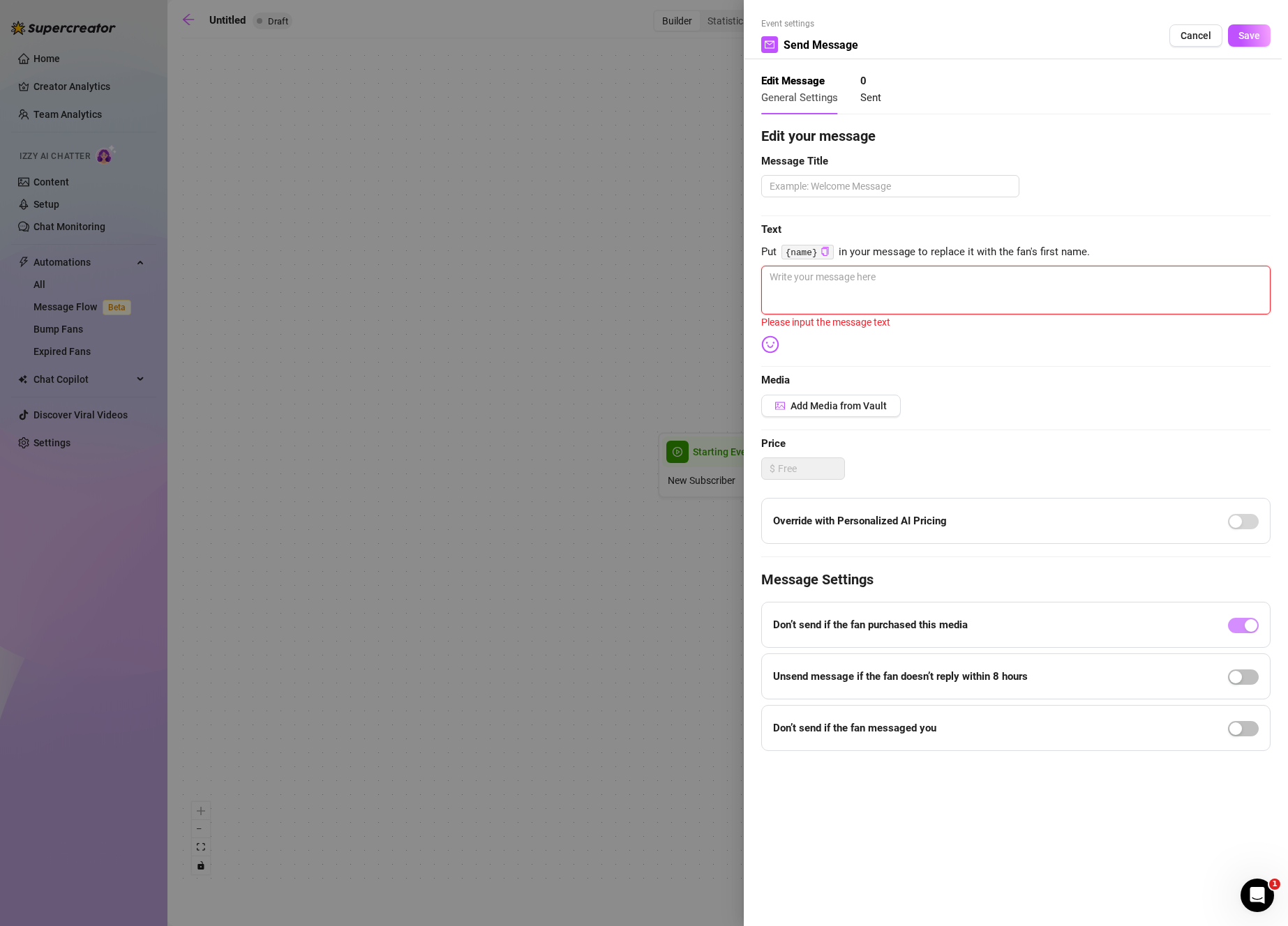
type textarea "I"
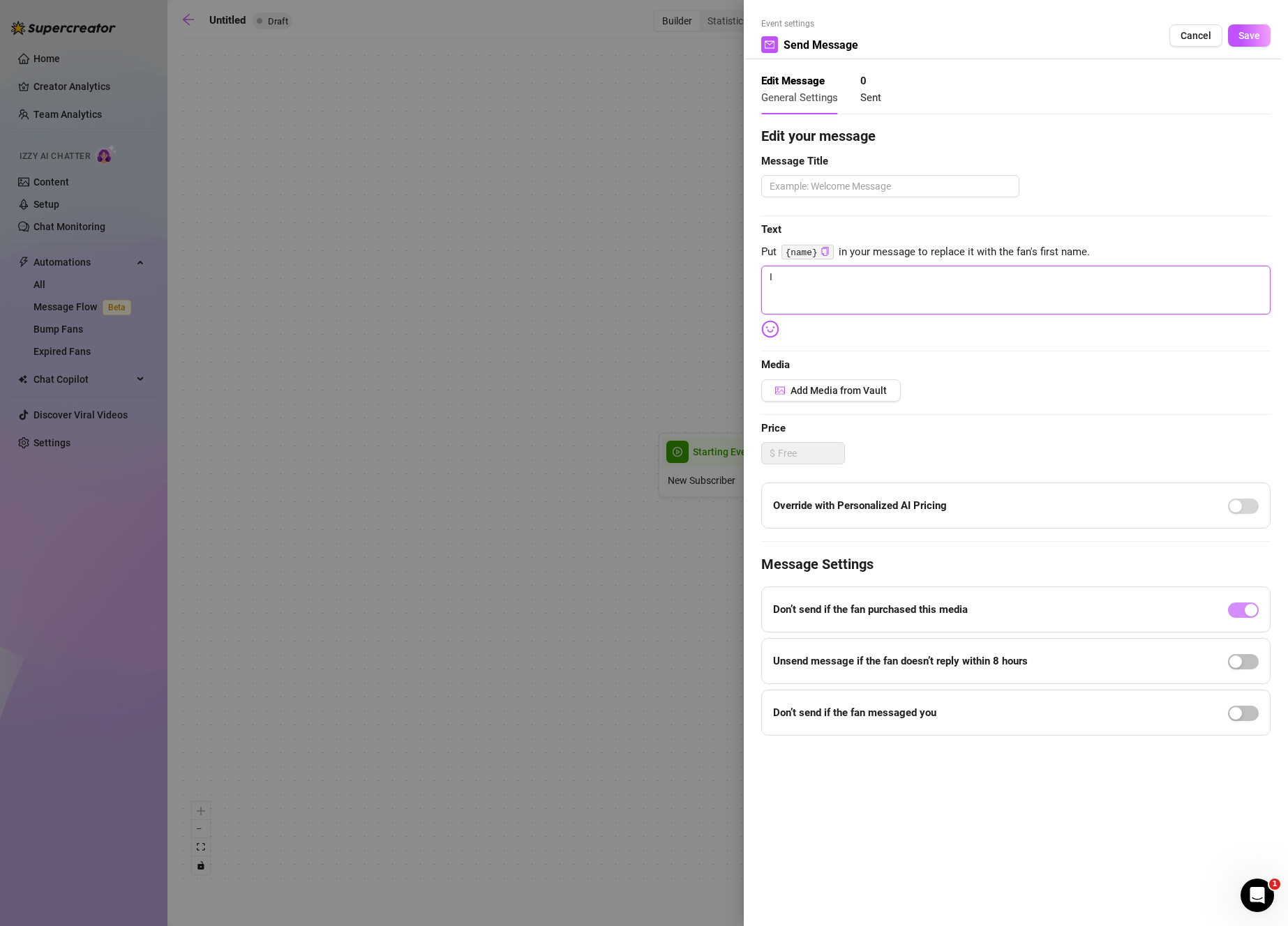
type textarea "I h"
type textarea "I ho"
type textarea "I hop"
type textarea "I hope"
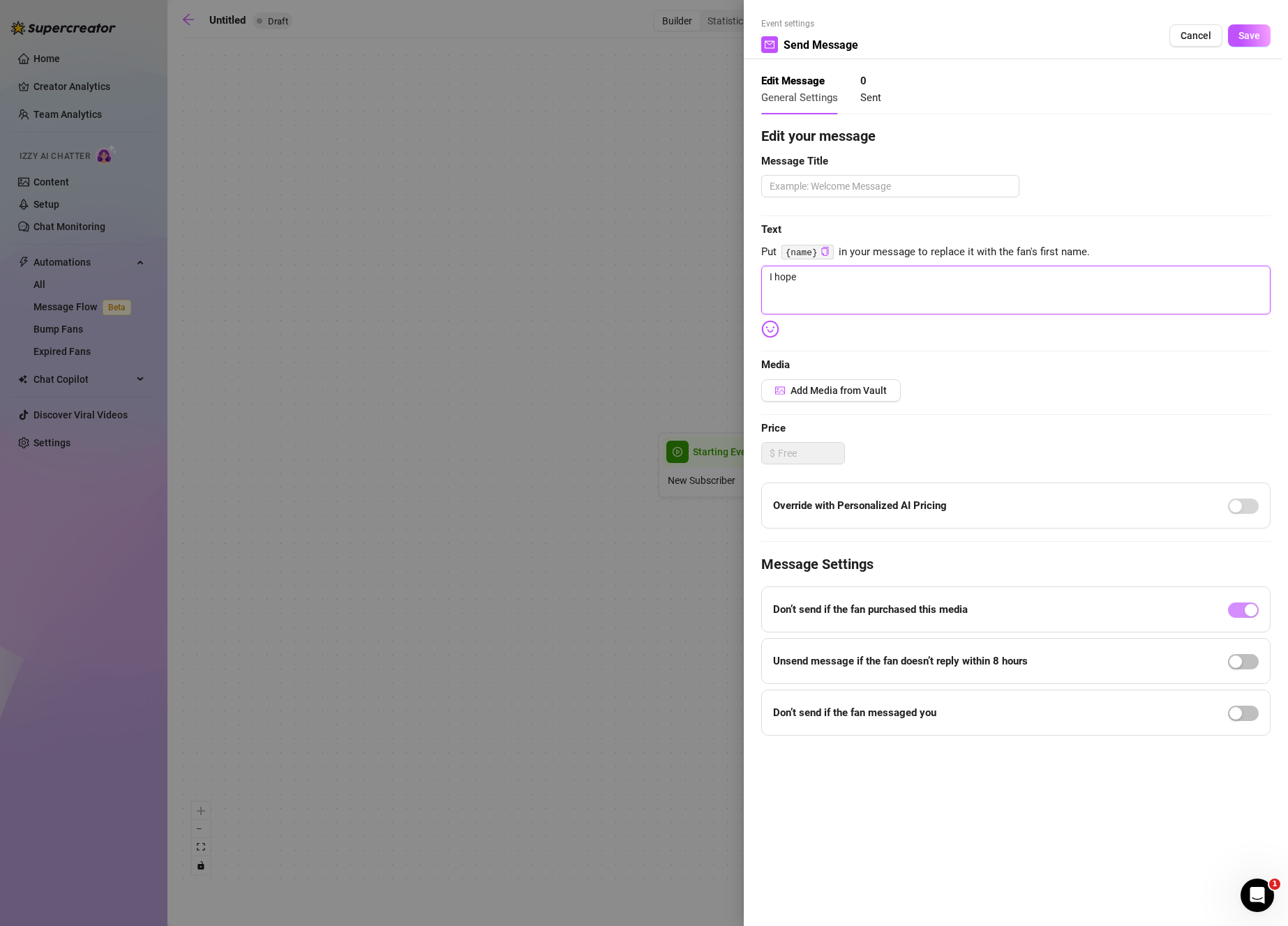
type textarea "I hope"
type textarea "I hope y"
type textarea "I hope yo"
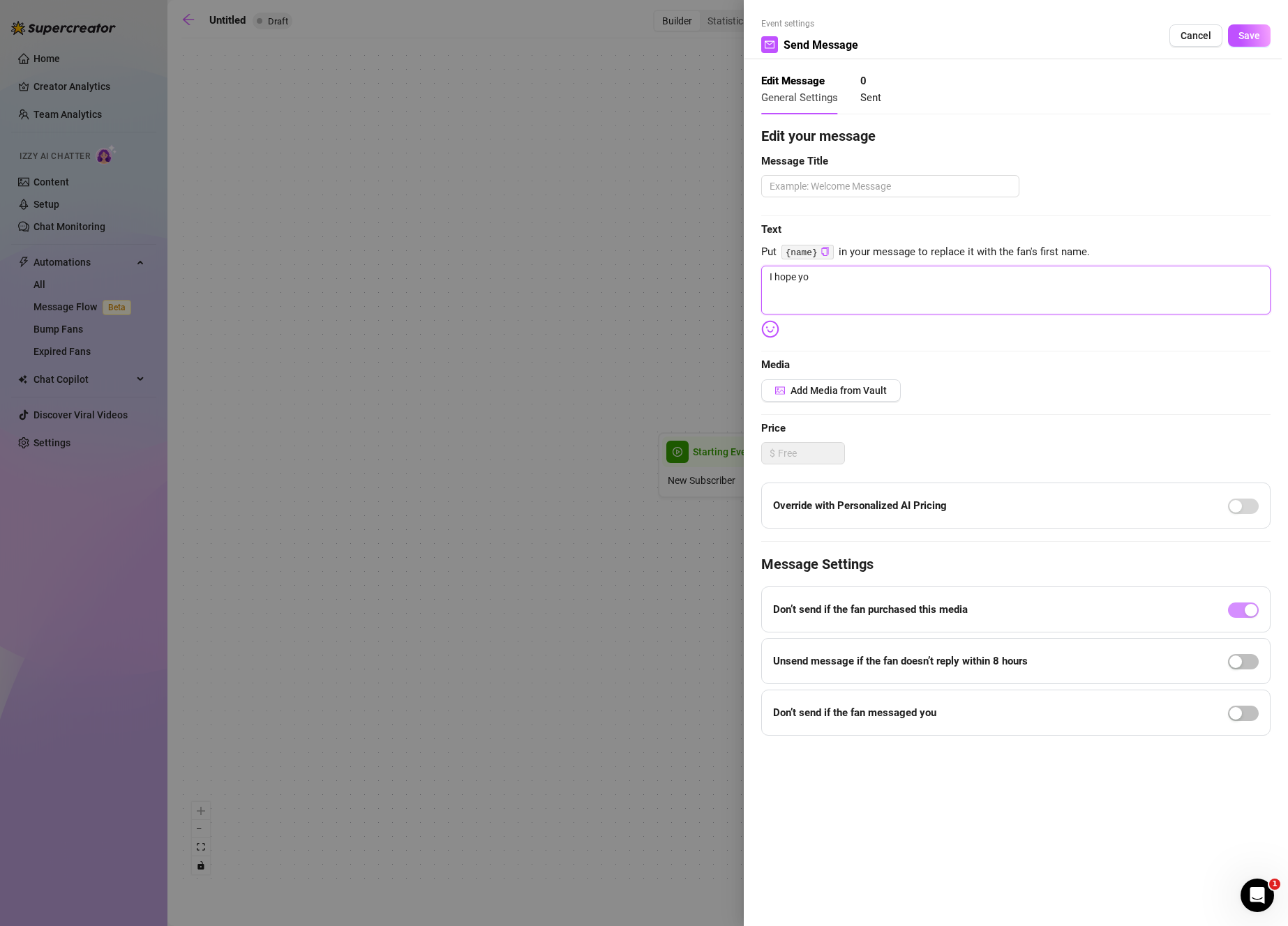
type textarea "I hope you"
type textarea "I hope you l"
type textarea "I hope you li"
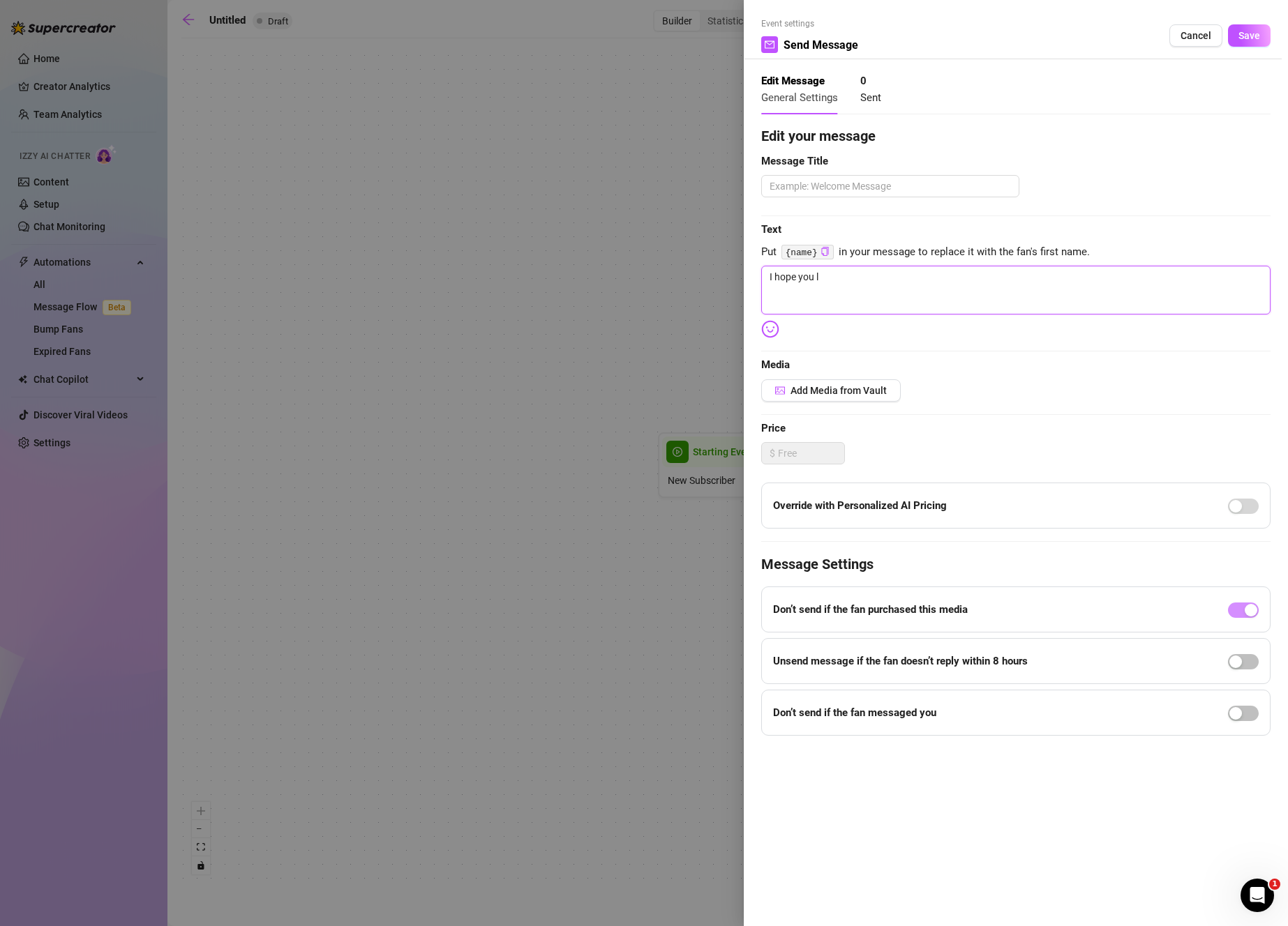
type textarea "I hope you li"
type textarea "I hope you lik"
type textarea "I hope you like"
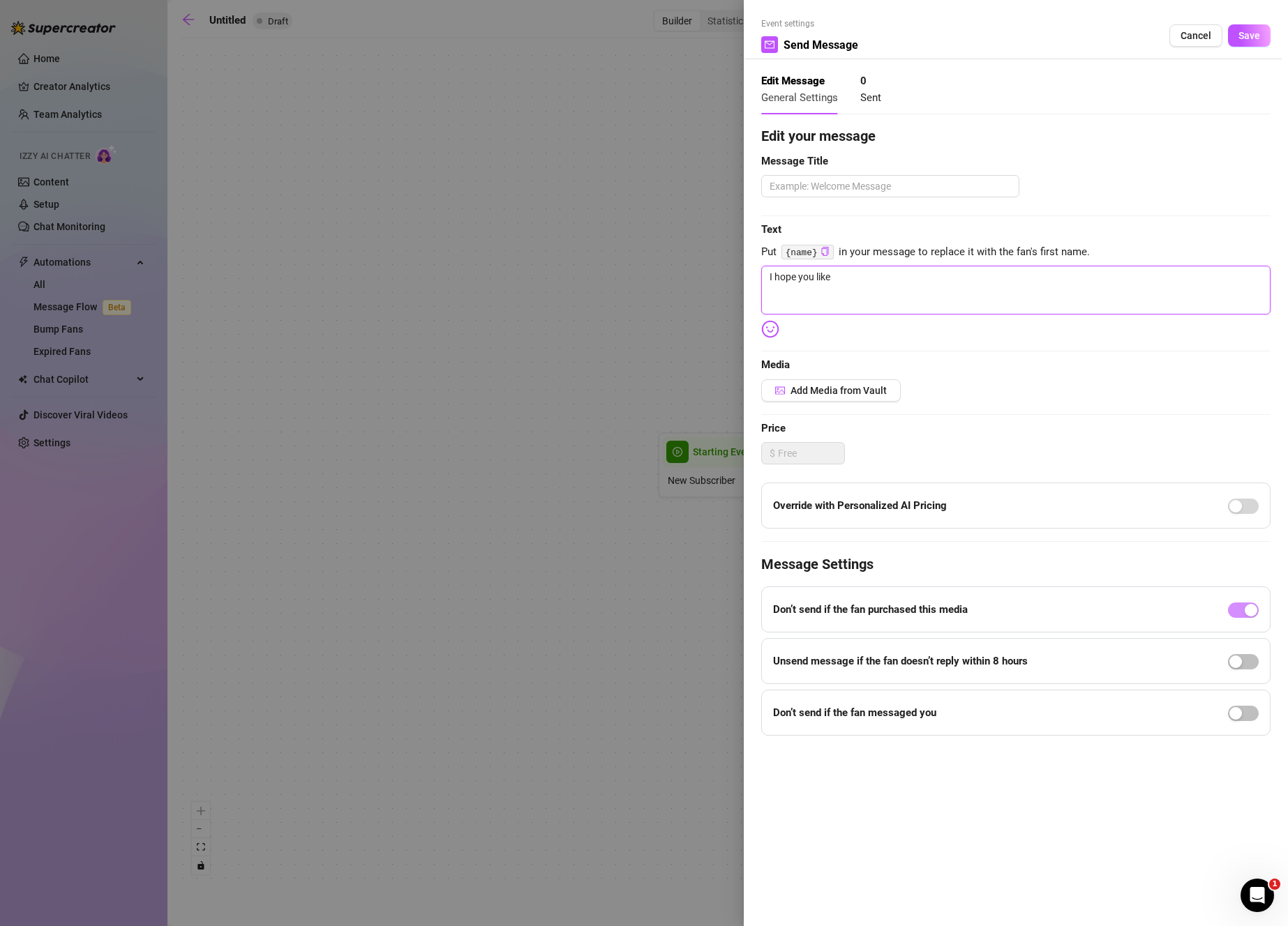
type textarea "I hope you liked"
type textarea "I hope you liked i"
type textarea "I hope you liked it"
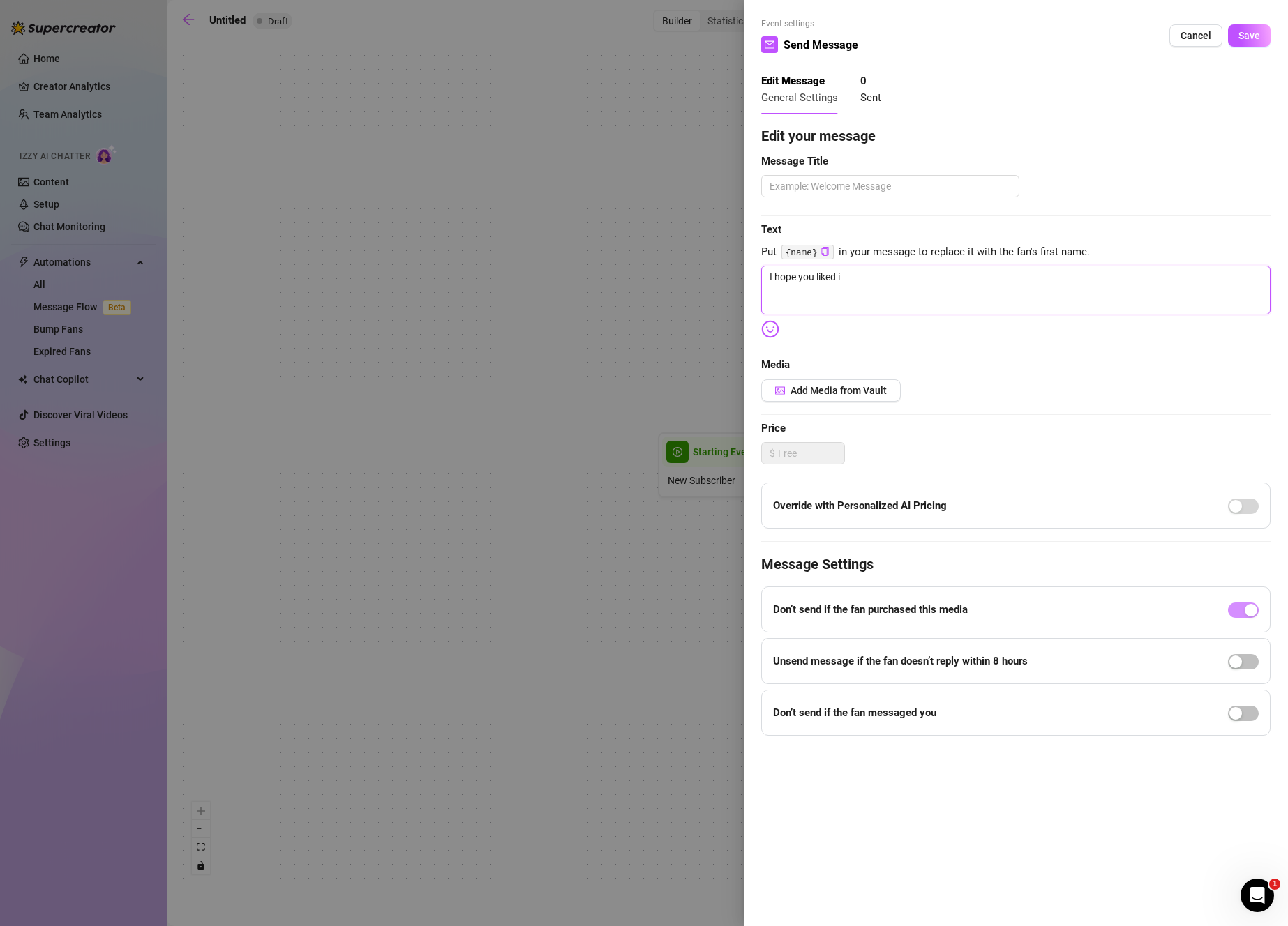
type textarea "I hope you liked it"
type textarea "I hope you liked it."
type textarea "I hope you liked it.."
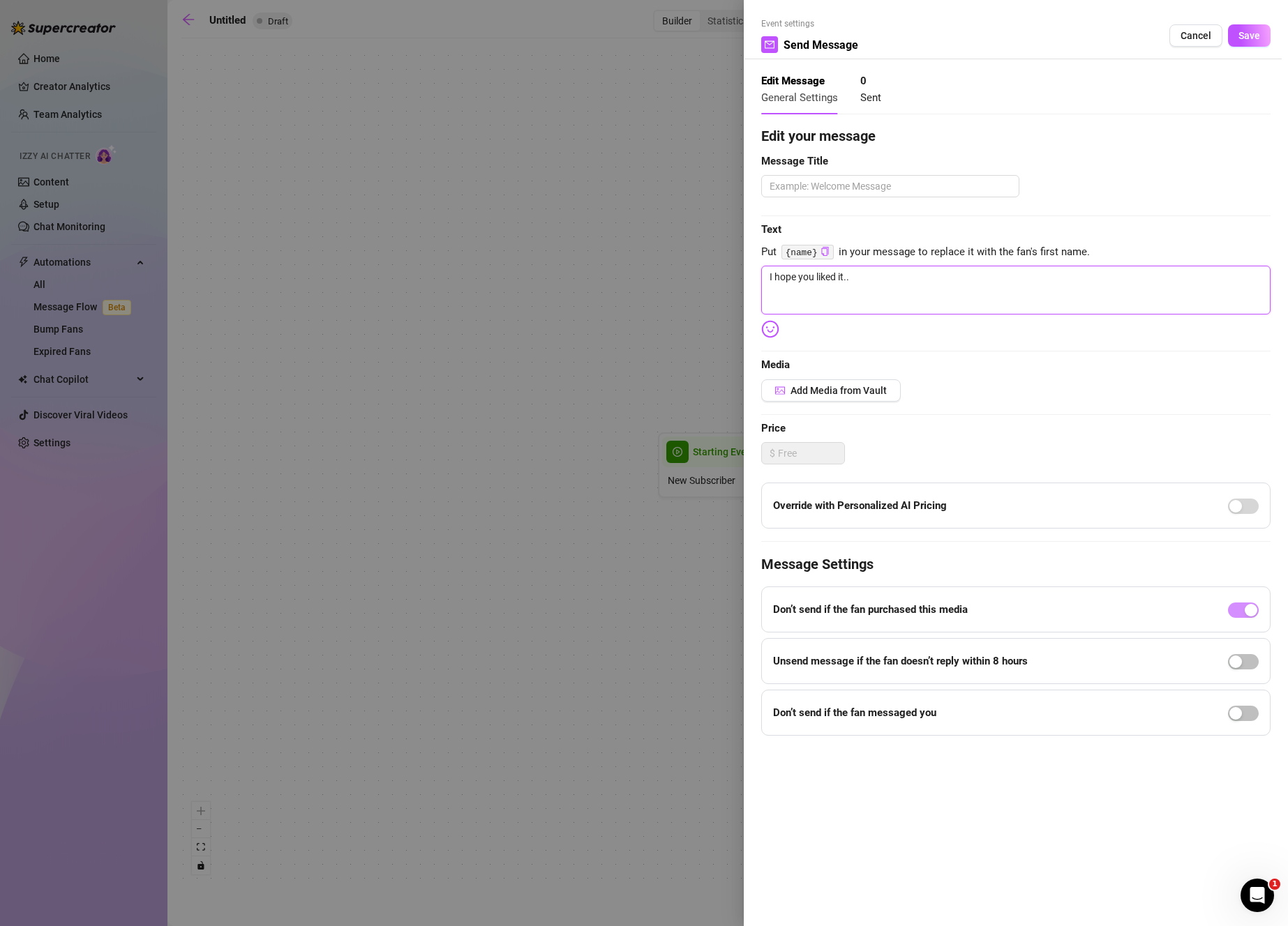
type textarea "I hope you liked it.."
type textarea "I hope you liked it.. i"
type textarea "I hope you liked it.. it"
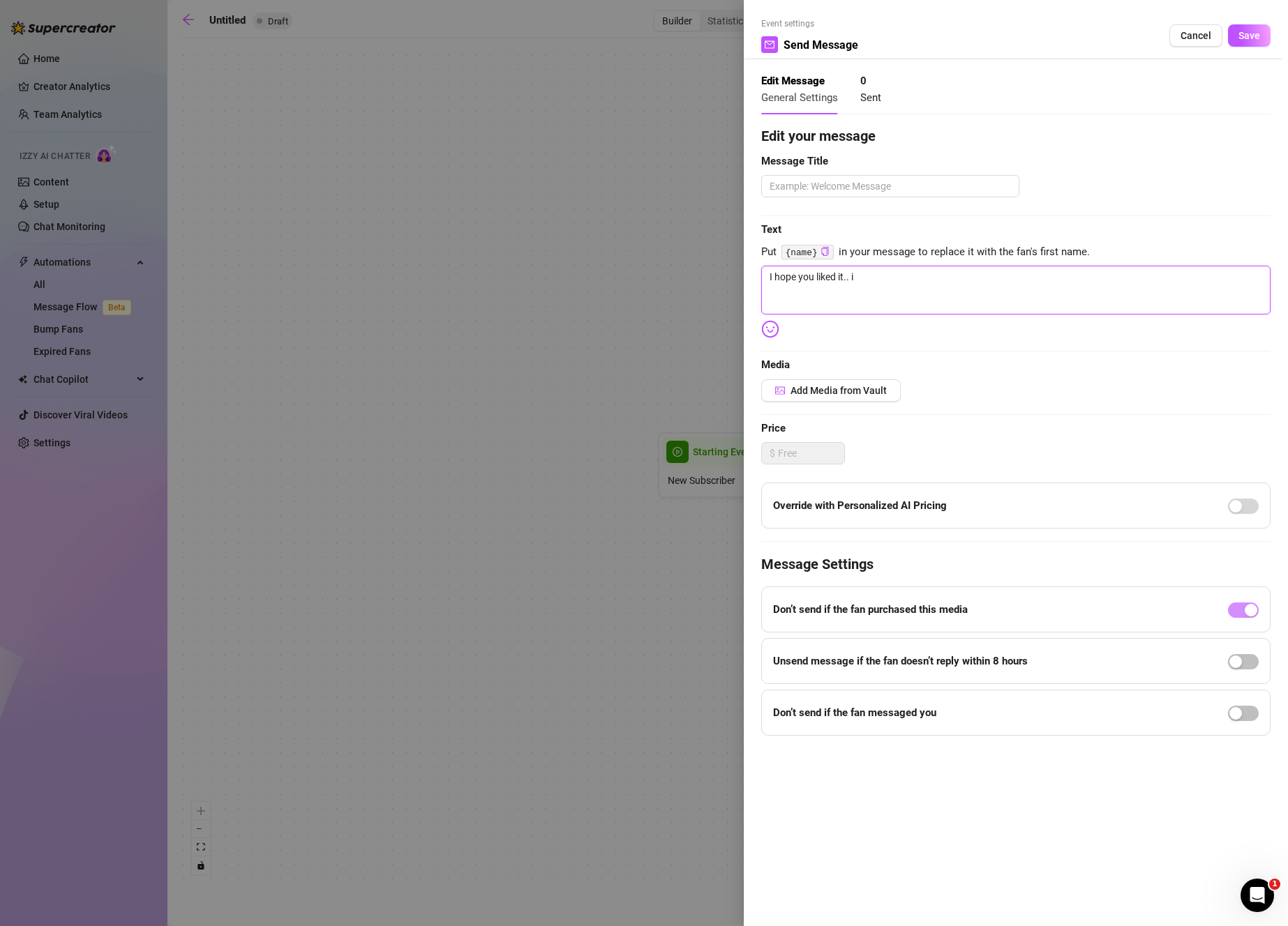
type textarea "I hope you liked it.. it"
type textarea "I hope you liked it.. it'"
type textarea "I hope you liked it.. it's"
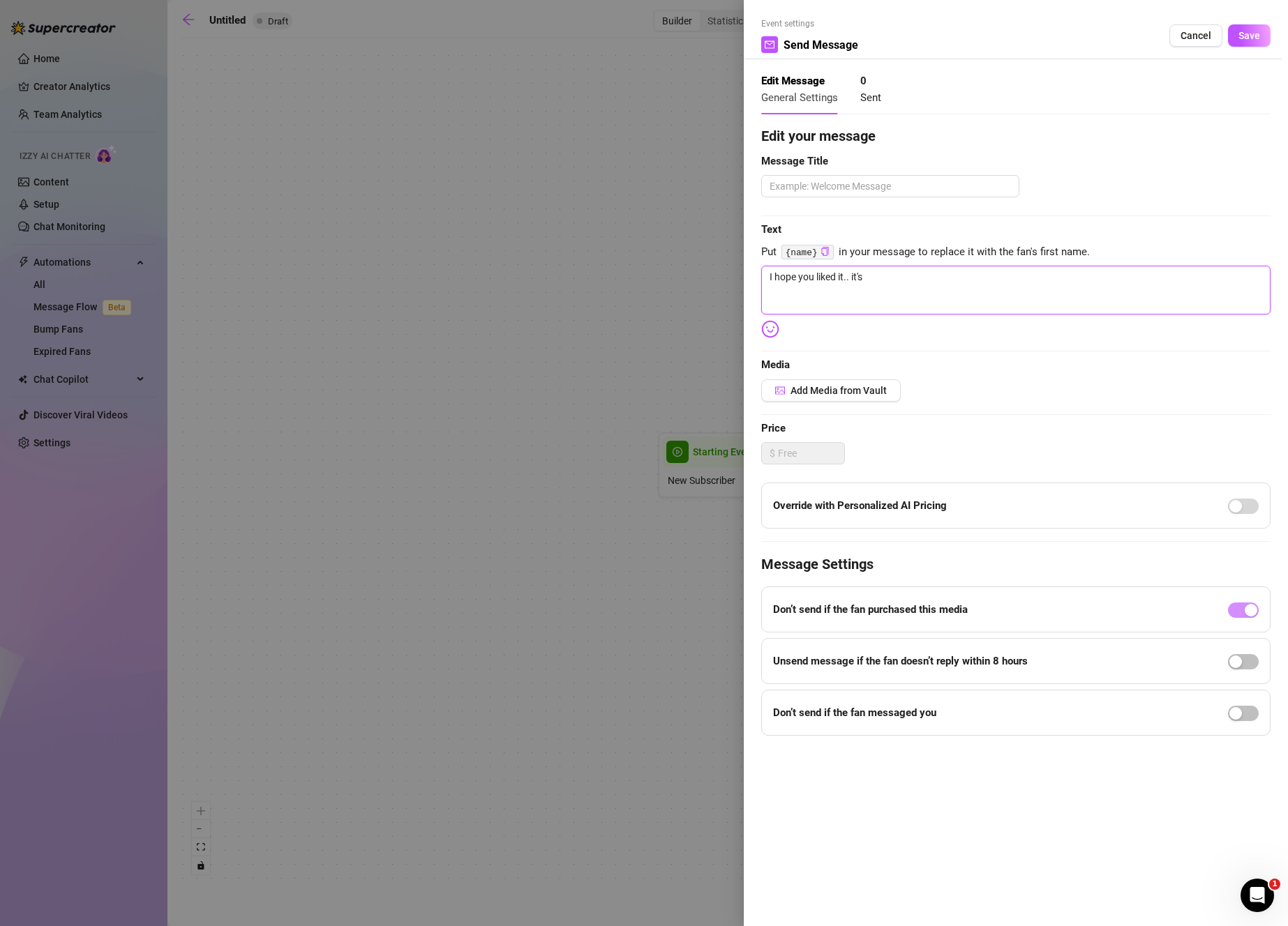
type textarea "I hope you liked it.. it's"
type textarea "I hope you liked it.. it's o"
type textarea "I hope you liked it.. it's on"
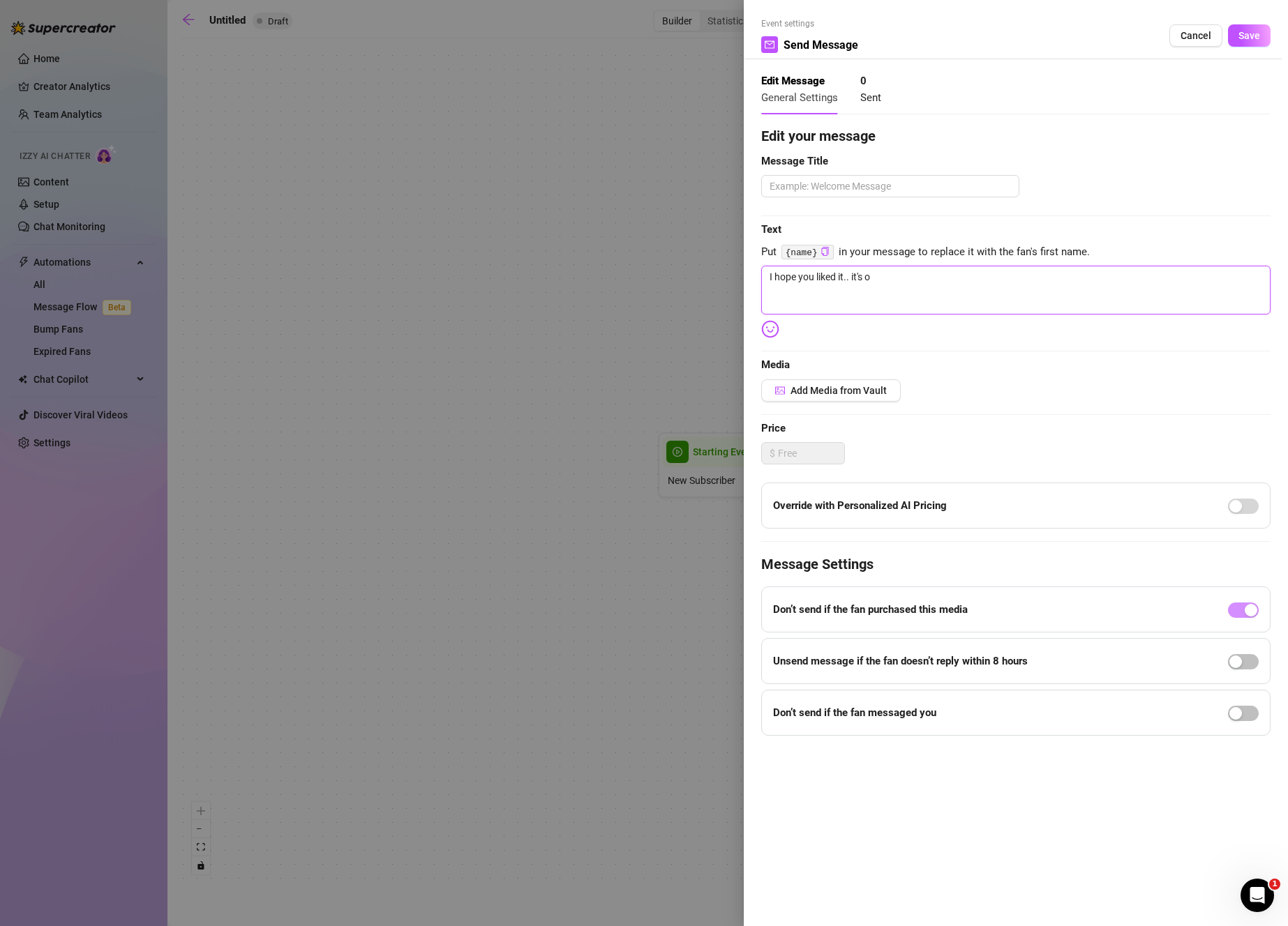
type textarea "I hope you liked it.. it's on"
type textarea "I hope you liked it.. it's onl"
type textarea "I hope you liked it.. it's only"
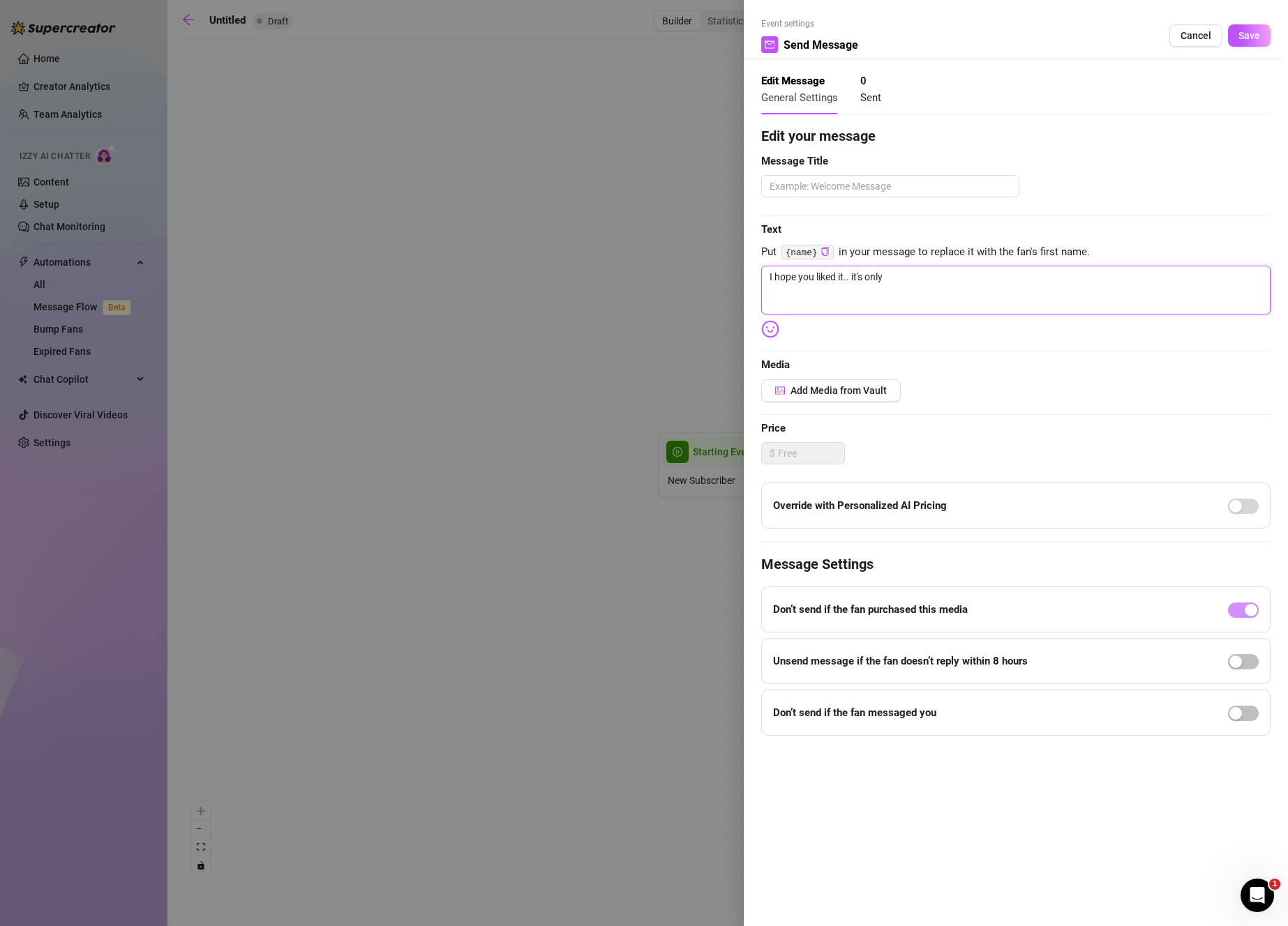
type textarea "I hope you liked it.. it's only"
type textarea "I hope you liked it.. it's only a"
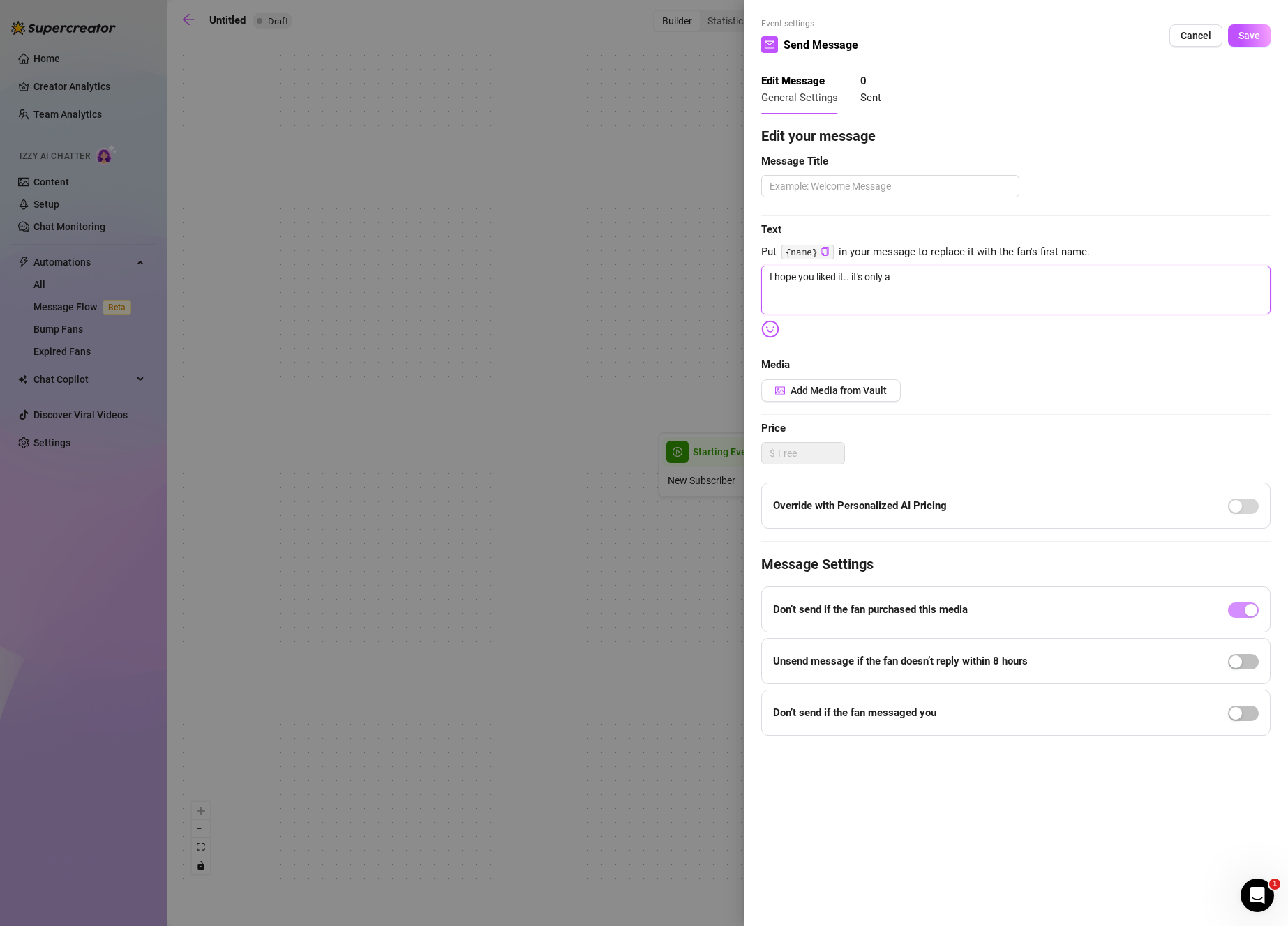
type textarea "I hope you liked it.. it's only a"
type textarea "I hope you liked it.. it's only a t"
type textarea "I hope you liked it.. it's only a ta"
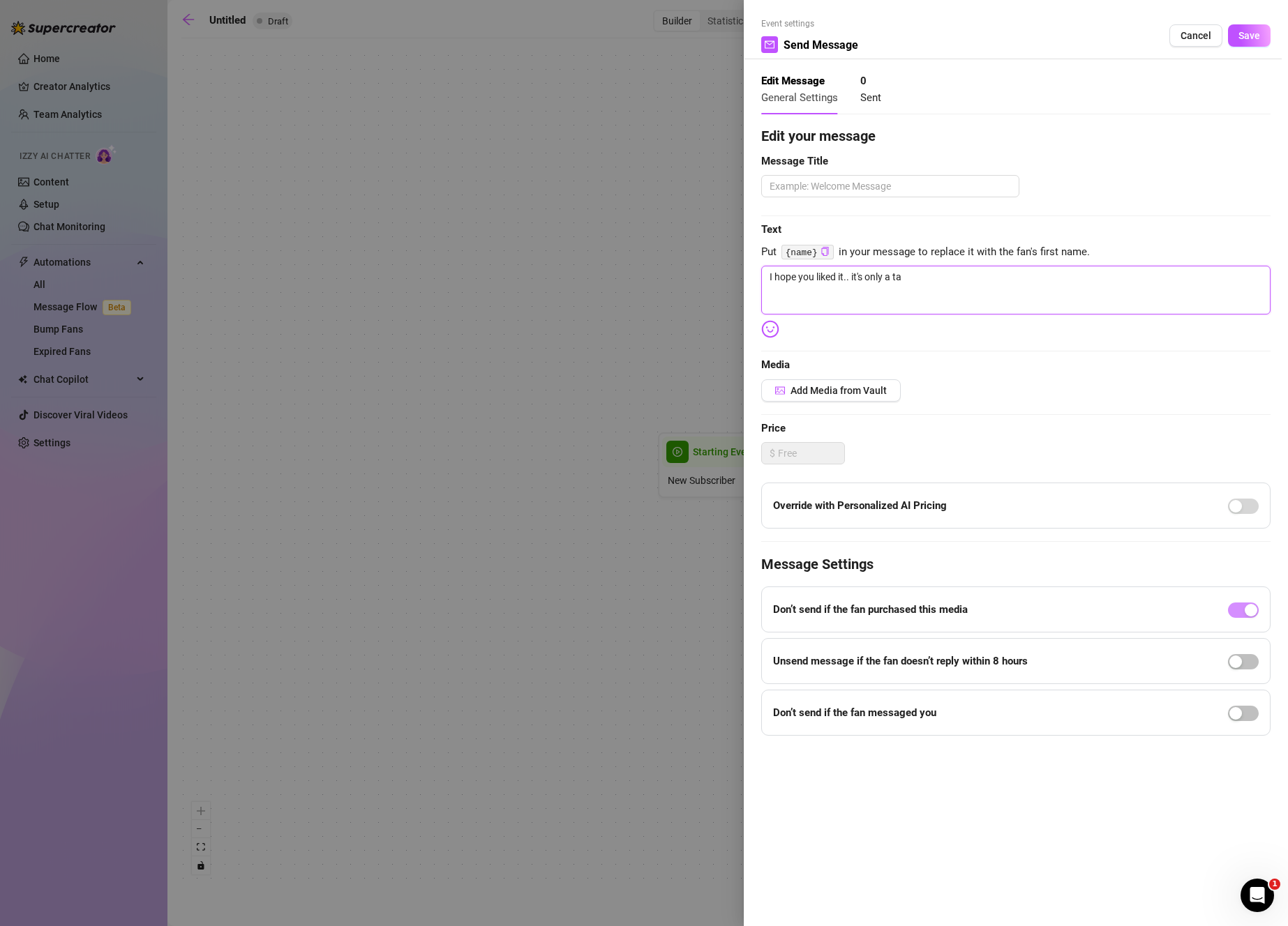
type textarea "I hope you liked it.. it's only a tas"
type textarea "I hope you liked it.. it's only a tast"
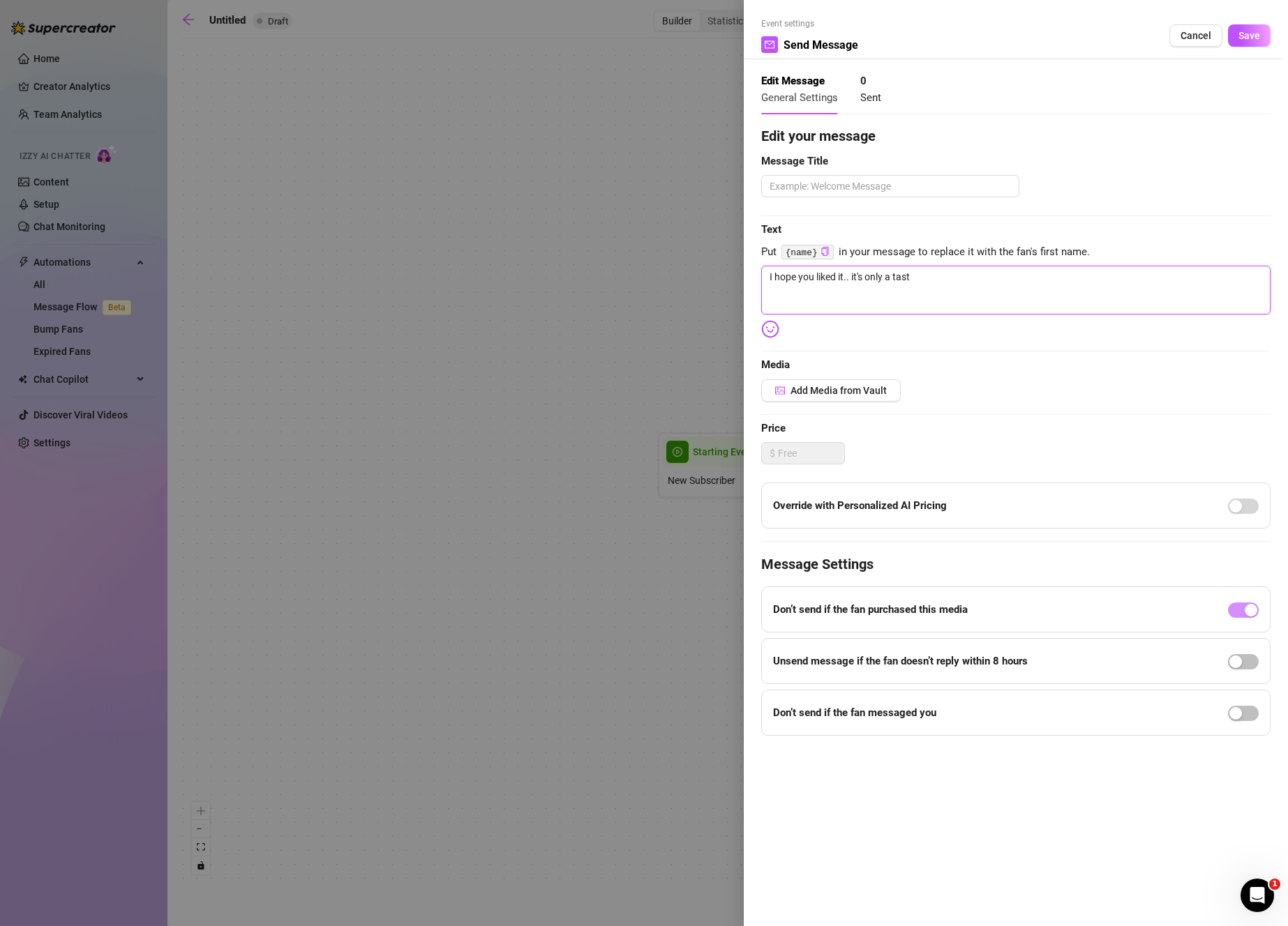
type textarea "I hope you liked it.. it's only a tast"
type textarea "I hope you liked it.. it's only a taste"
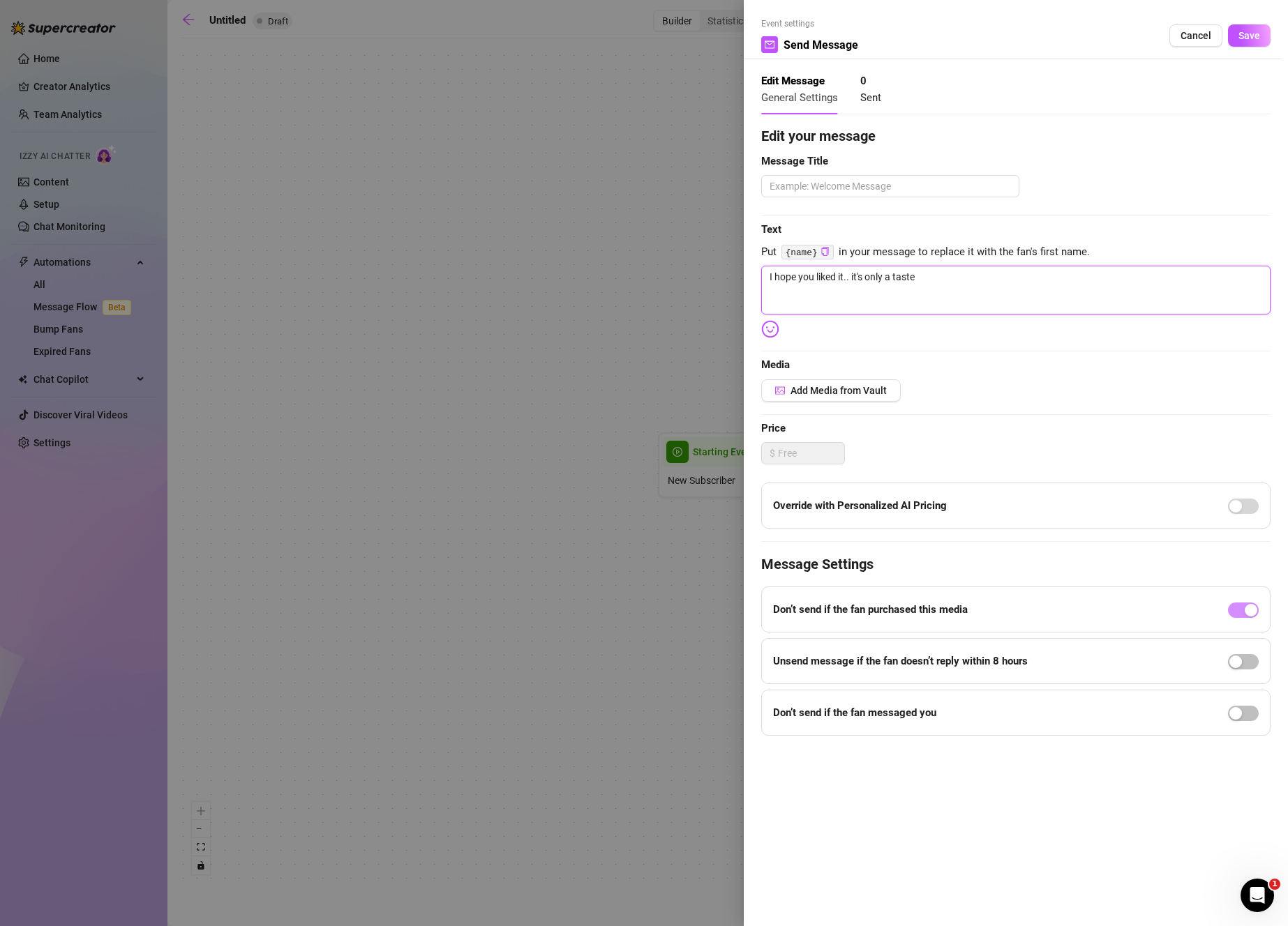
type textarea "I hope you liked it.. it's only a taste"
type textarea "I hope you liked it.. it's only a taste b"
type textarea "I hope you liked it.. it's only a taste bu"
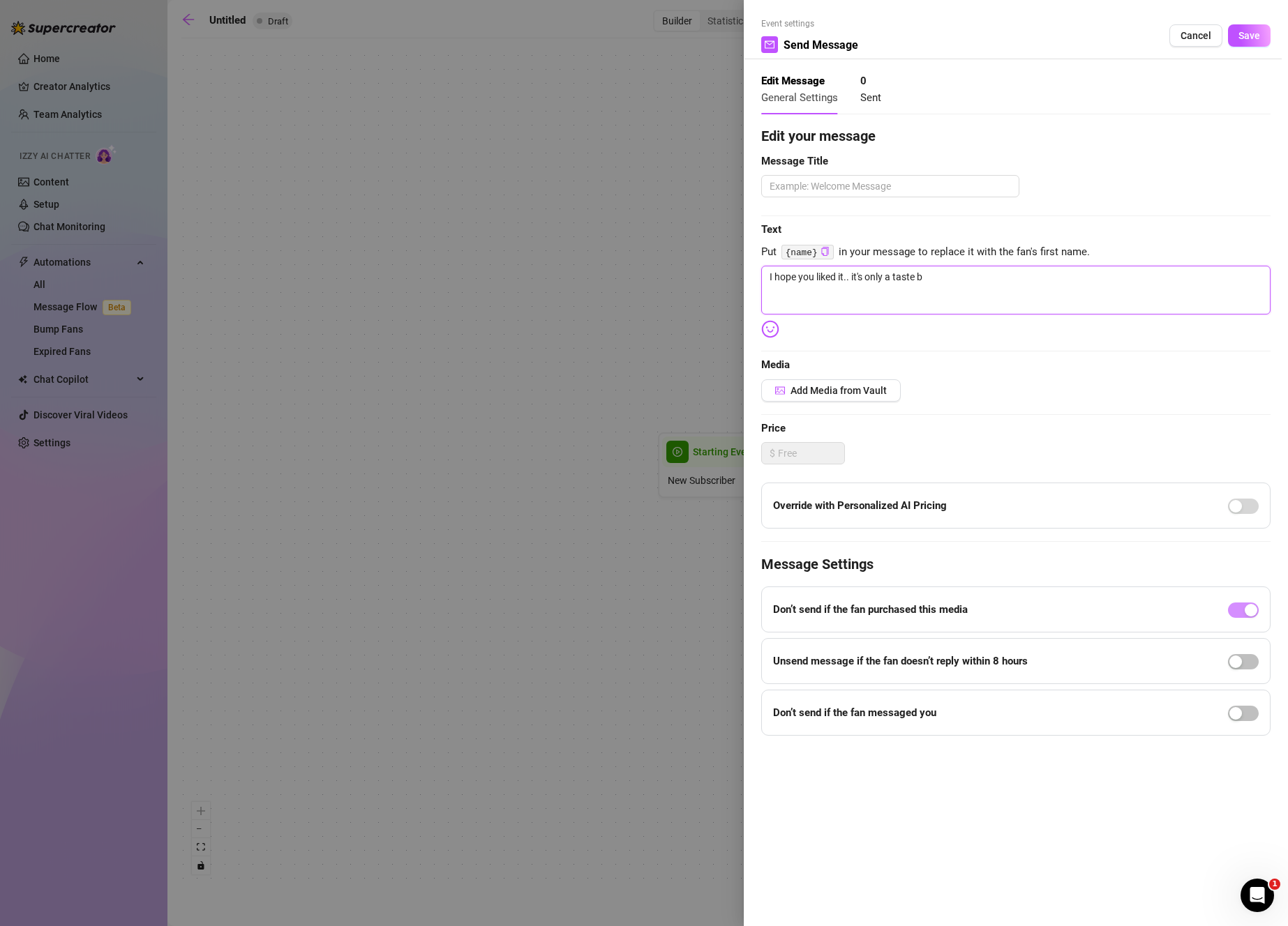
type textarea "I hope you liked it.. it's only a taste bu"
type textarea "I hope you liked it.. it's only a taste but"
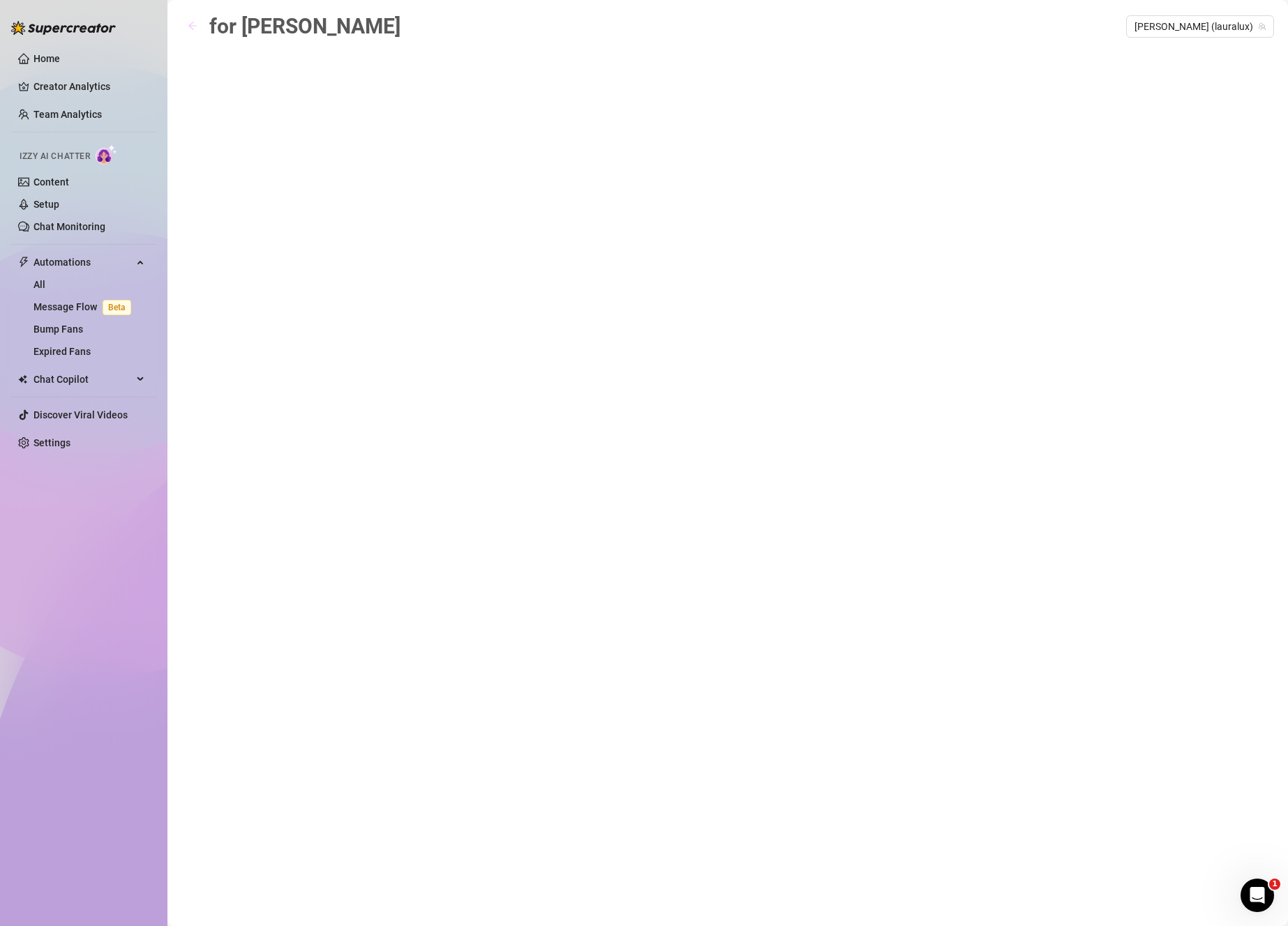
click at [187, 21] on button "button" at bounding box center [192, 26] width 22 height 22
